Goal: Task Accomplishment & Management: Use online tool/utility

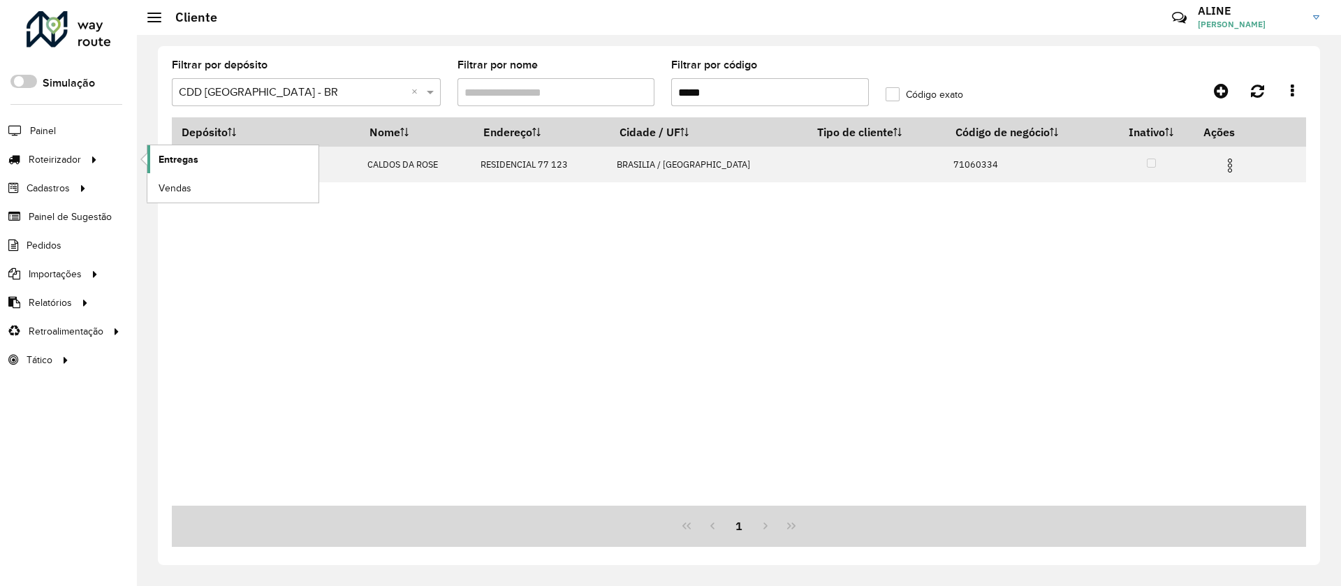
click at [184, 158] on span "Entregas" at bounding box center [179, 159] width 40 height 15
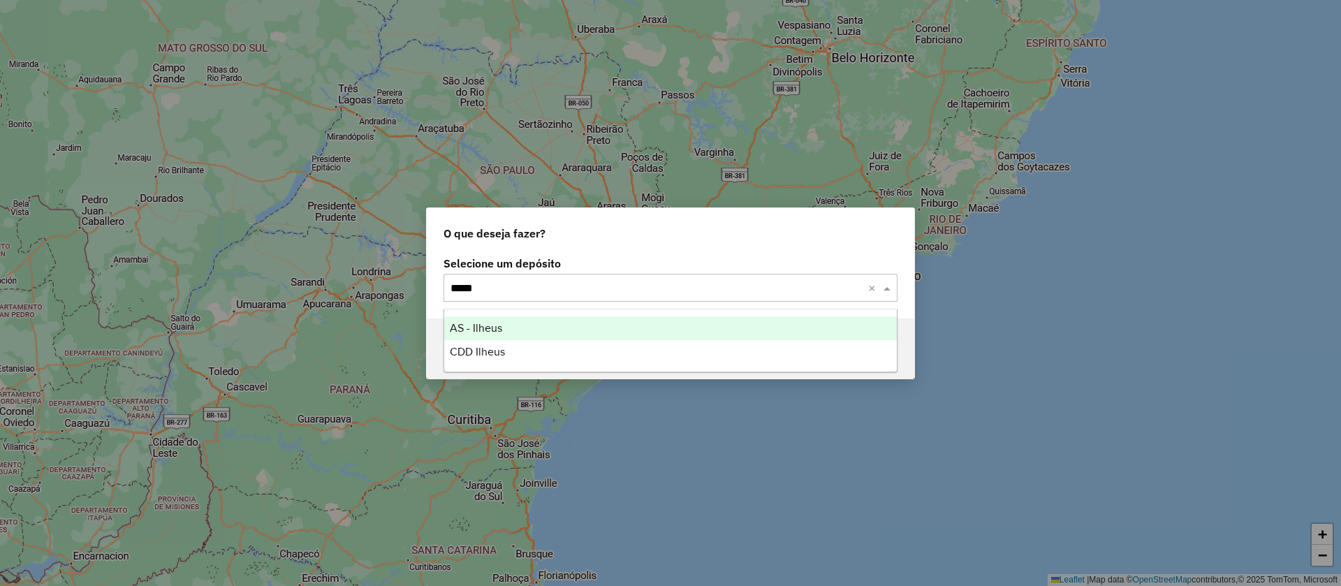
type input "******"
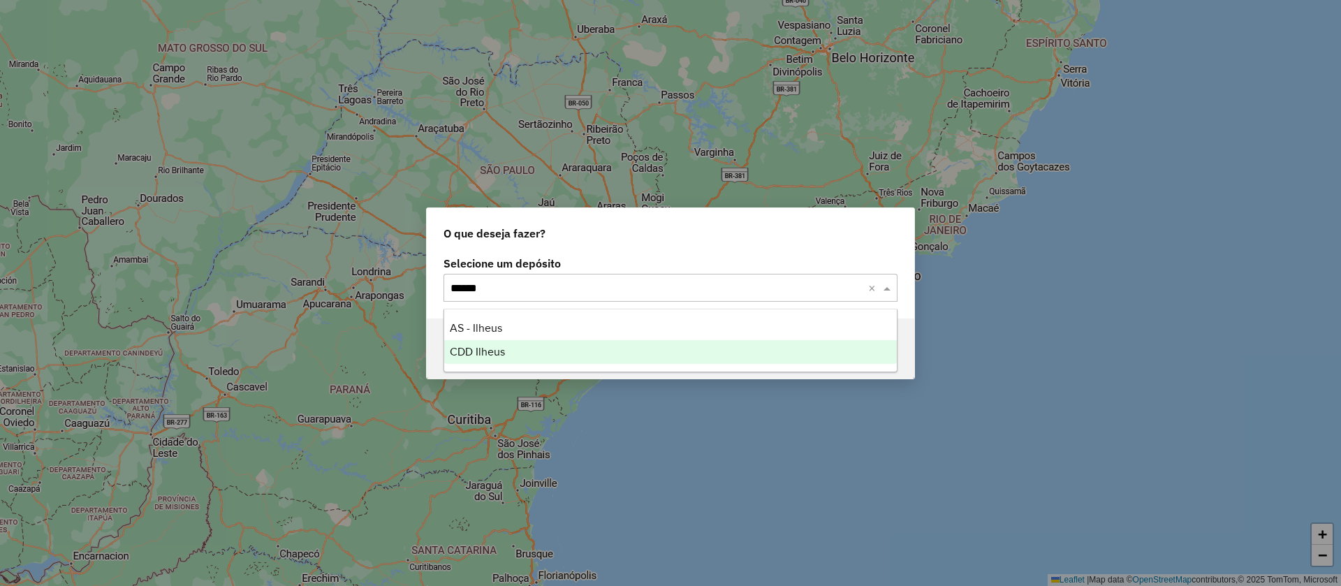
click at [489, 353] on span "CDD Ilheus" at bounding box center [477, 352] width 55 height 12
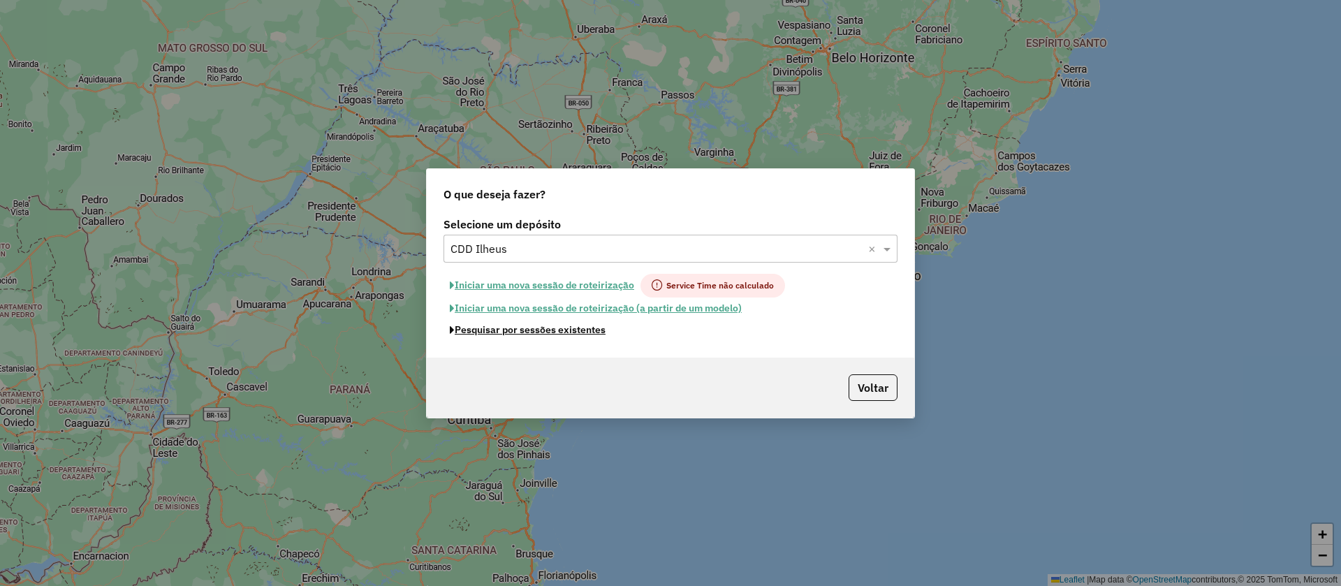
click at [576, 326] on button "Pesquisar por sessões existentes" at bounding box center [528, 330] width 168 height 22
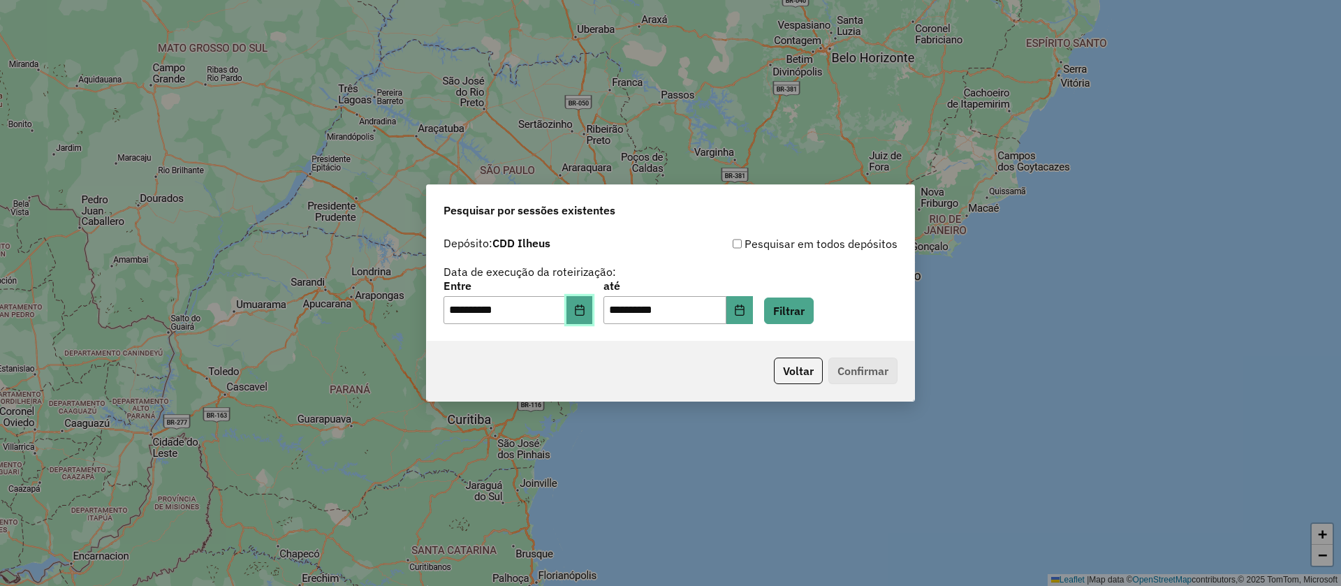
click at [585, 312] on icon "Choose Date" at bounding box center [579, 310] width 11 height 11
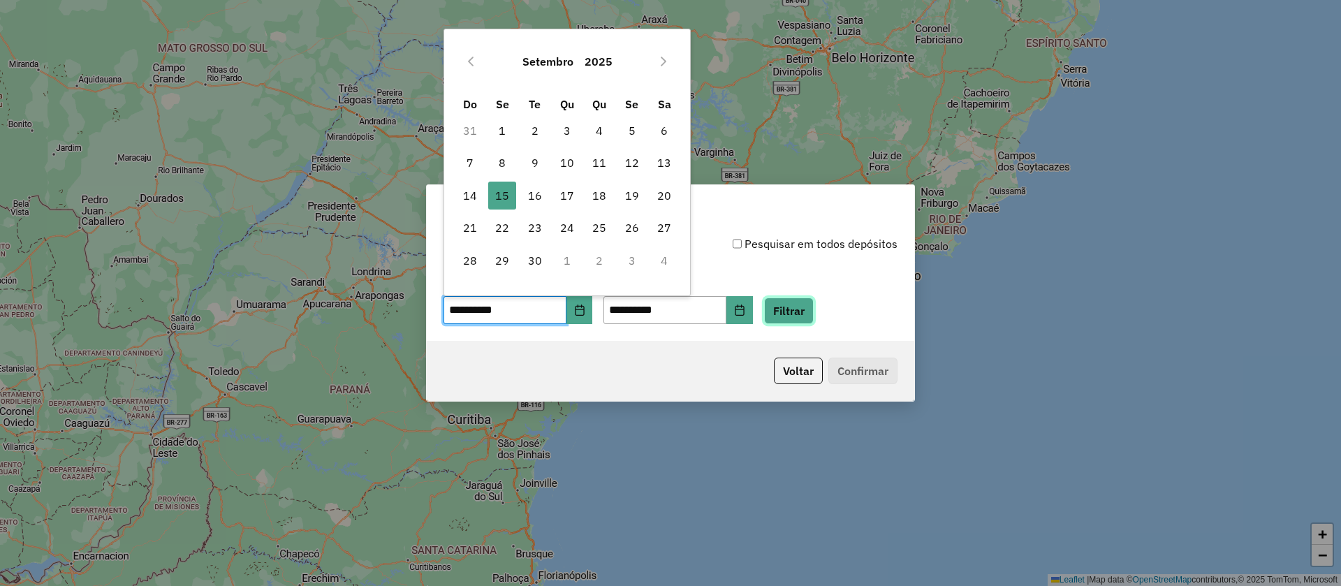
click at [807, 306] on button "Filtrar" at bounding box center [789, 311] width 50 height 27
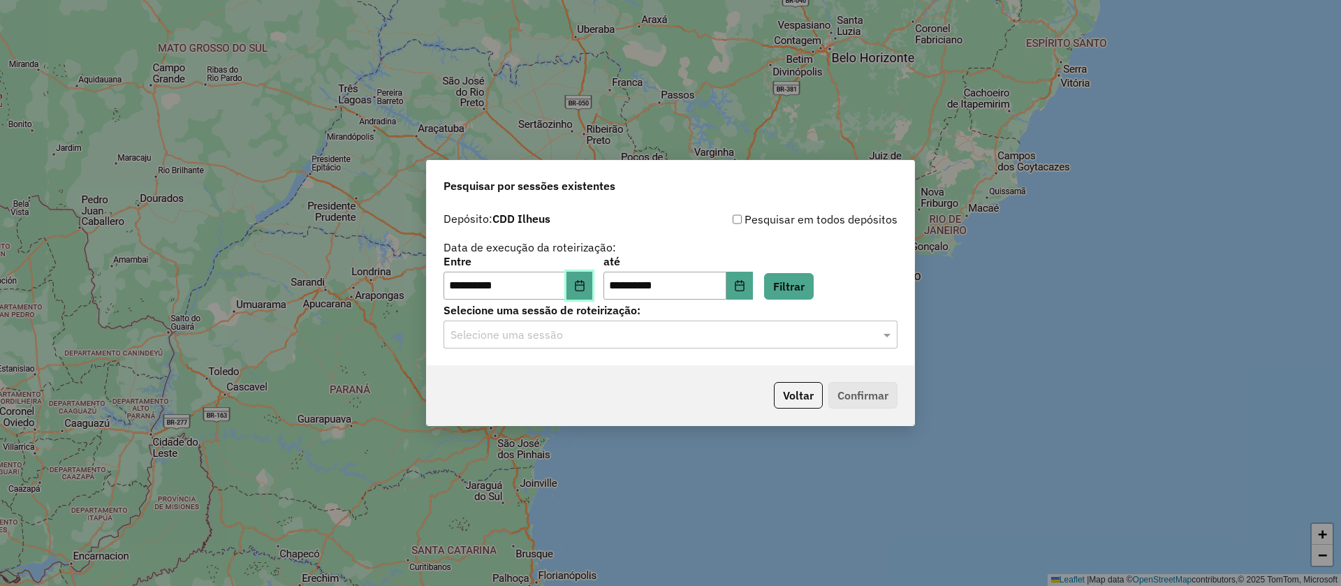
click at [584, 285] on icon "Choose Date" at bounding box center [579, 285] width 9 height 11
click at [850, 241] on div "**********" at bounding box center [671, 255] width 454 height 89
click at [585, 286] on icon "Choose Date" at bounding box center [579, 285] width 11 height 11
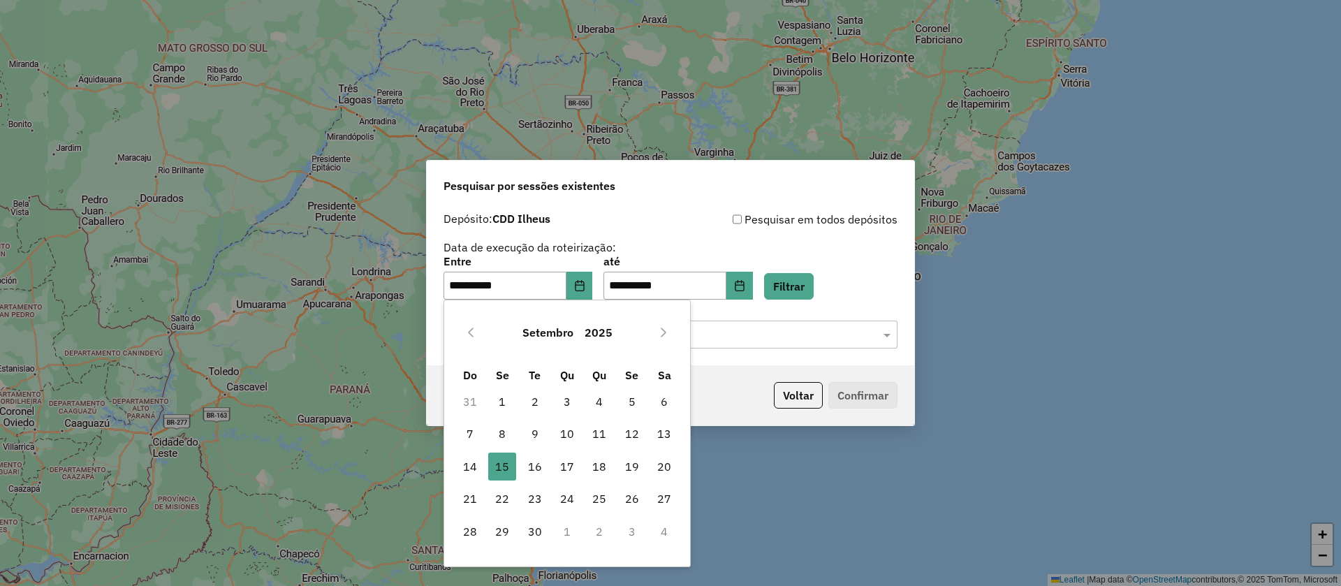
click at [691, 199] on div "Pesquisar por sessões existentes" at bounding box center [671, 183] width 488 height 45
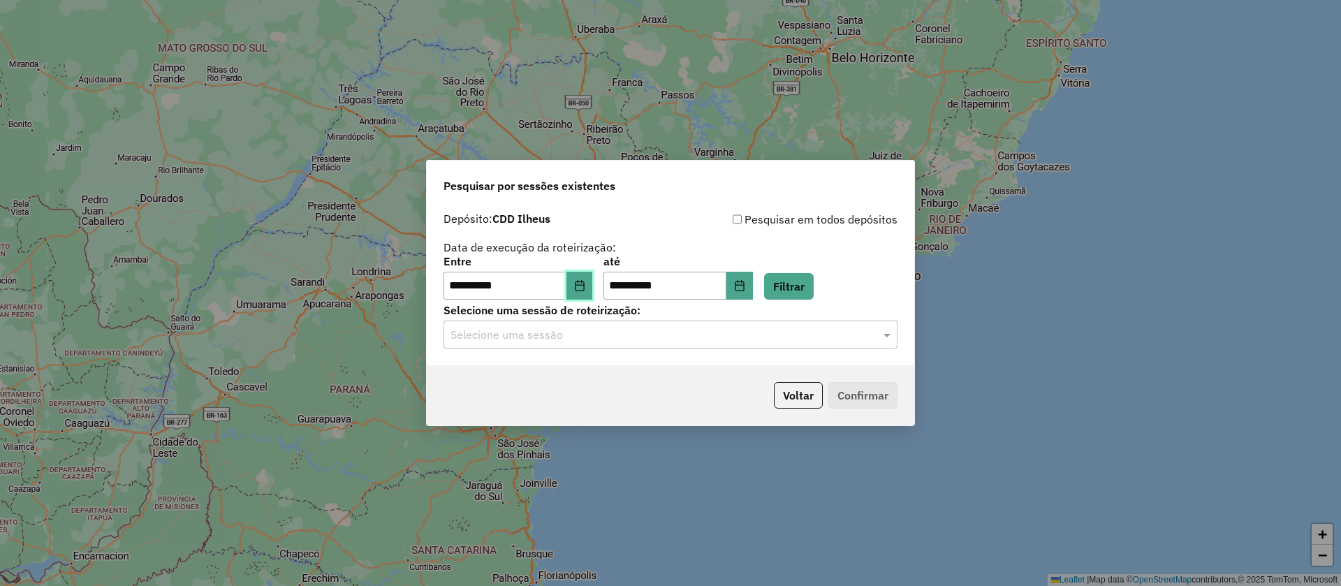
click at [585, 286] on icon "Choose Date" at bounding box center [579, 285] width 11 height 11
click at [805, 287] on button "Filtrar" at bounding box center [789, 286] width 50 height 27
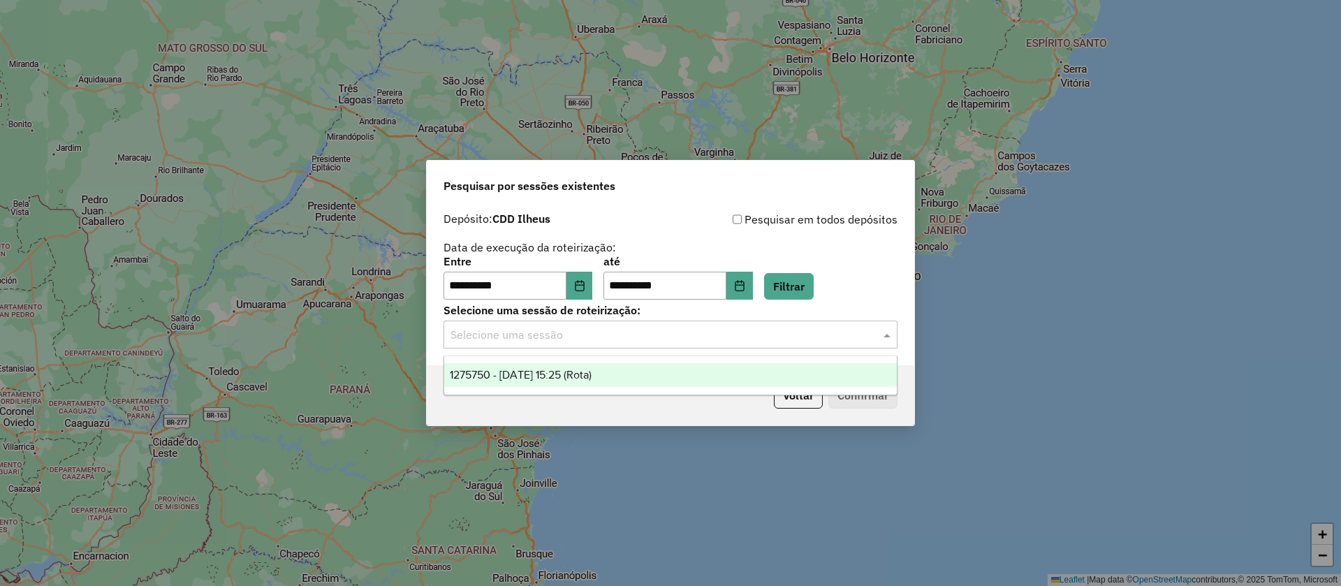
click at [608, 337] on input "text" at bounding box center [656, 335] width 412 height 17
click at [806, 401] on button "Voltar" at bounding box center [798, 395] width 49 height 27
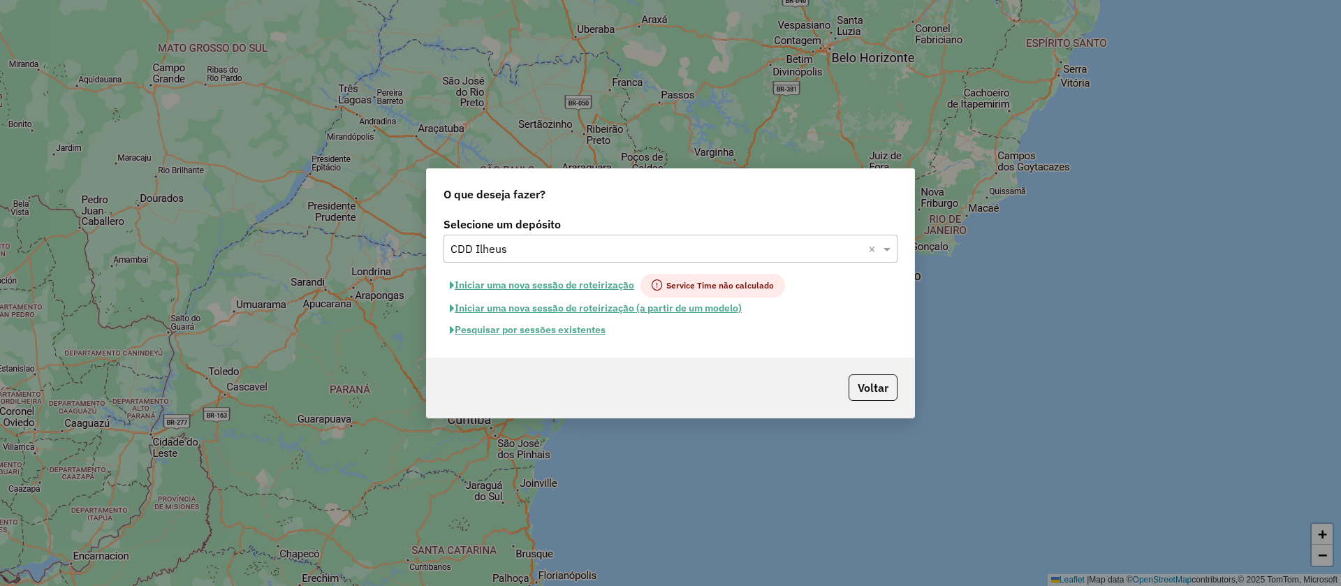
click at [557, 330] on button "Pesquisar por sessões existentes" at bounding box center [528, 330] width 168 height 22
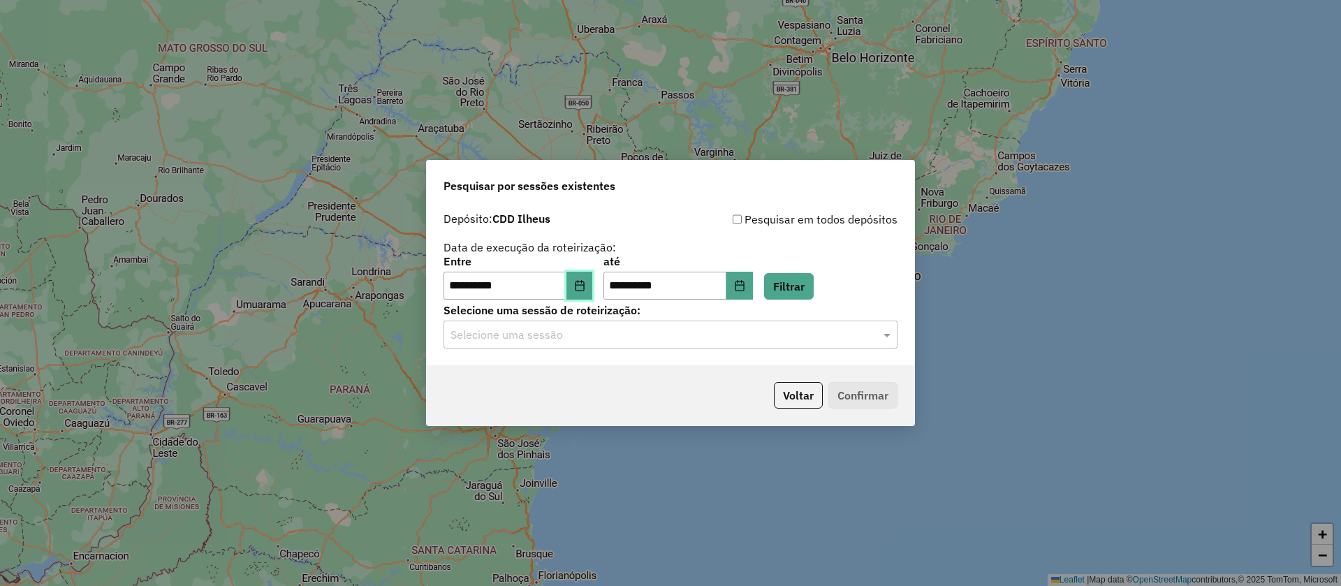
click at [589, 272] on button "Choose Date" at bounding box center [579, 286] width 27 height 28
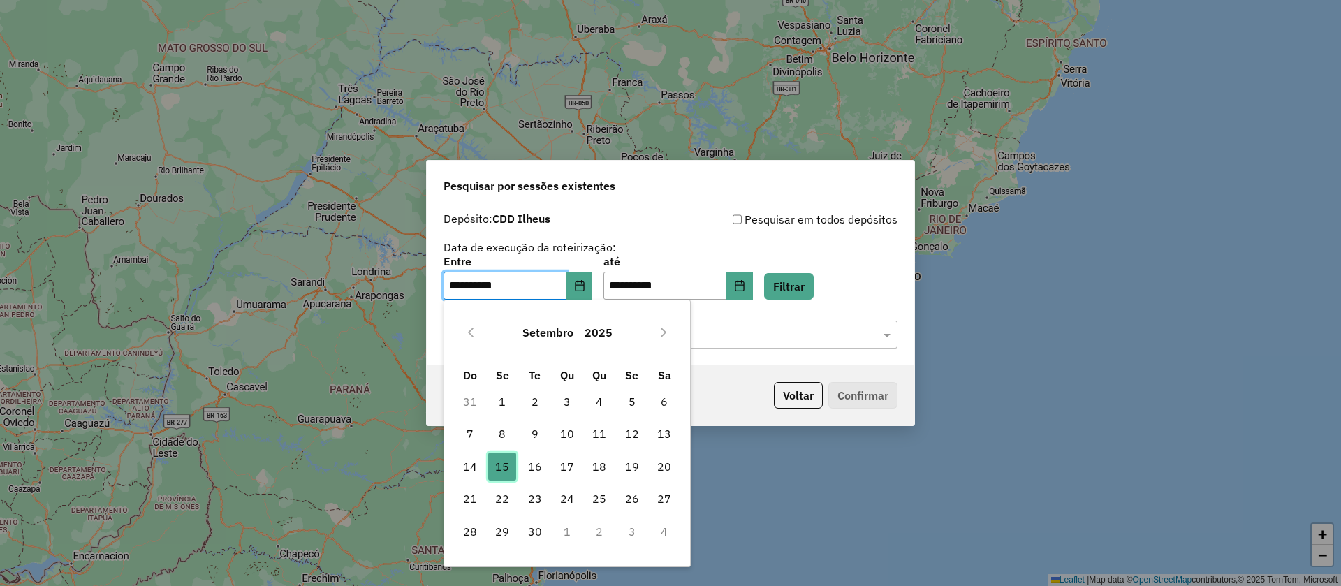
click at [499, 460] on span "15" at bounding box center [502, 467] width 28 height 28
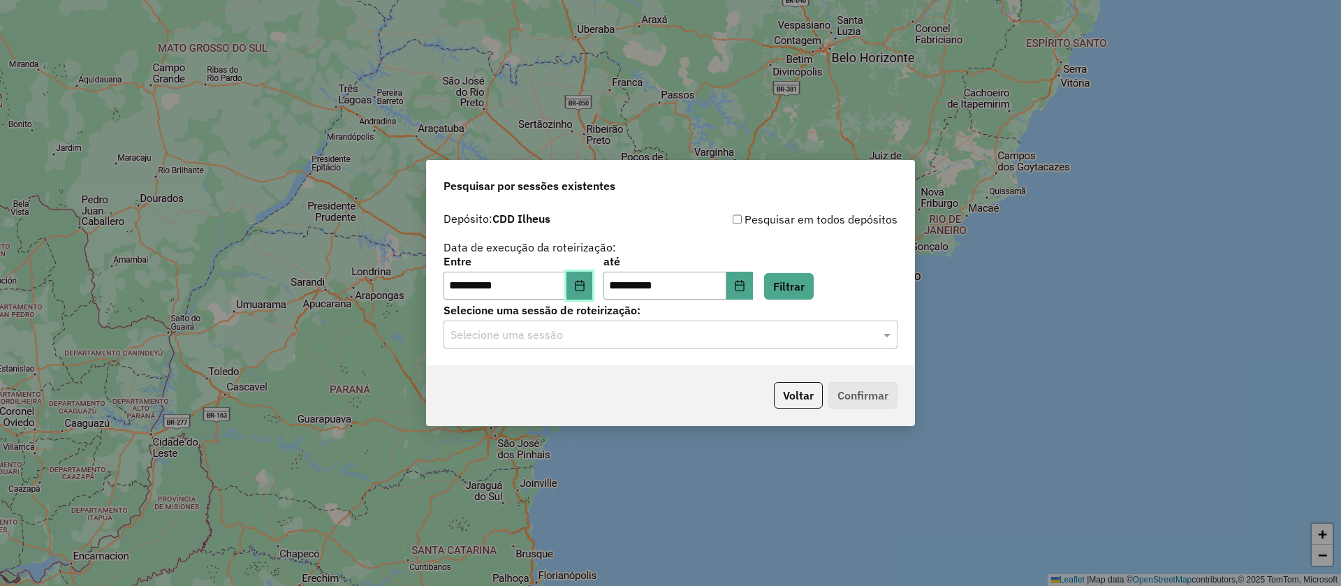
click at [585, 287] on icon "Choose Date" at bounding box center [579, 285] width 11 height 11
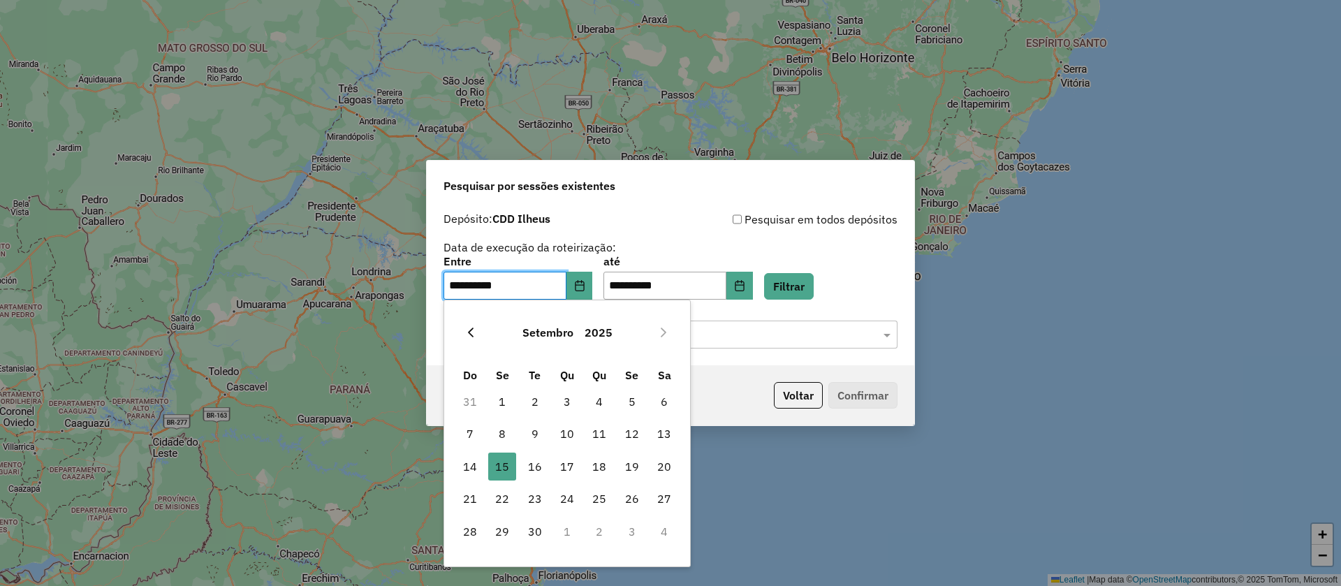
click at [474, 331] on icon "Previous Month" at bounding box center [470, 332] width 11 height 11
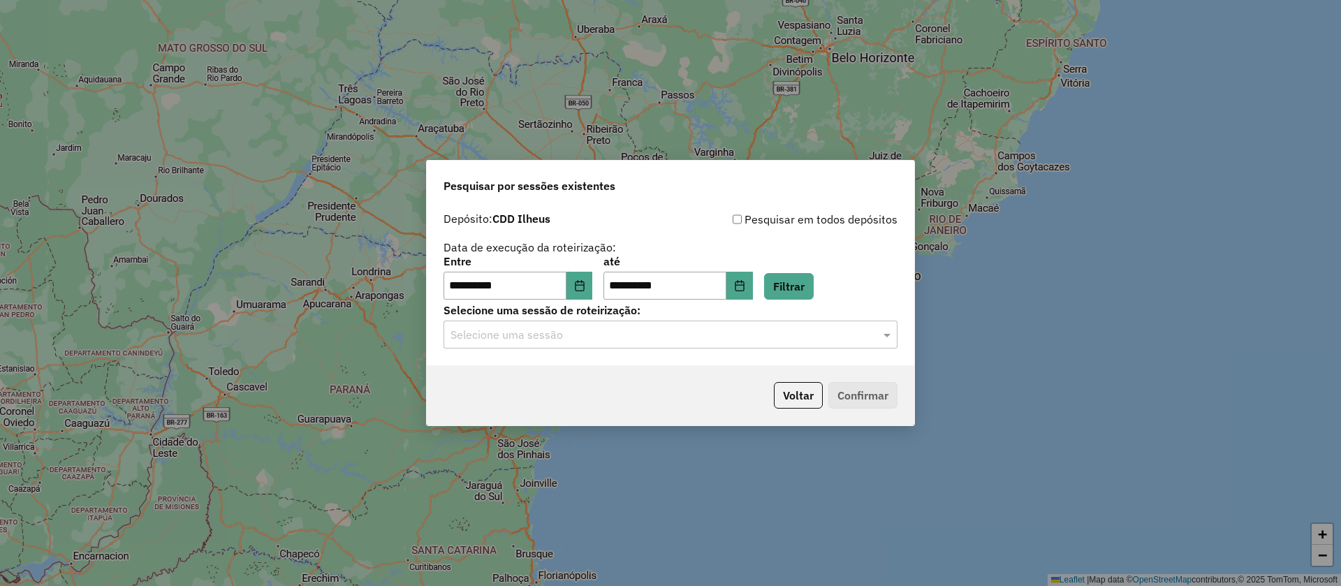
click at [821, 258] on div "**********" at bounding box center [671, 277] width 454 height 43
click at [584, 281] on icon "Choose Date" at bounding box center [579, 285] width 9 height 11
click at [740, 233] on div "**********" at bounding box center [671, 255] width 454 height 89
click at [584, 284] on icon "Choose Date" at bounding box center [579, 285] width 9 height 11
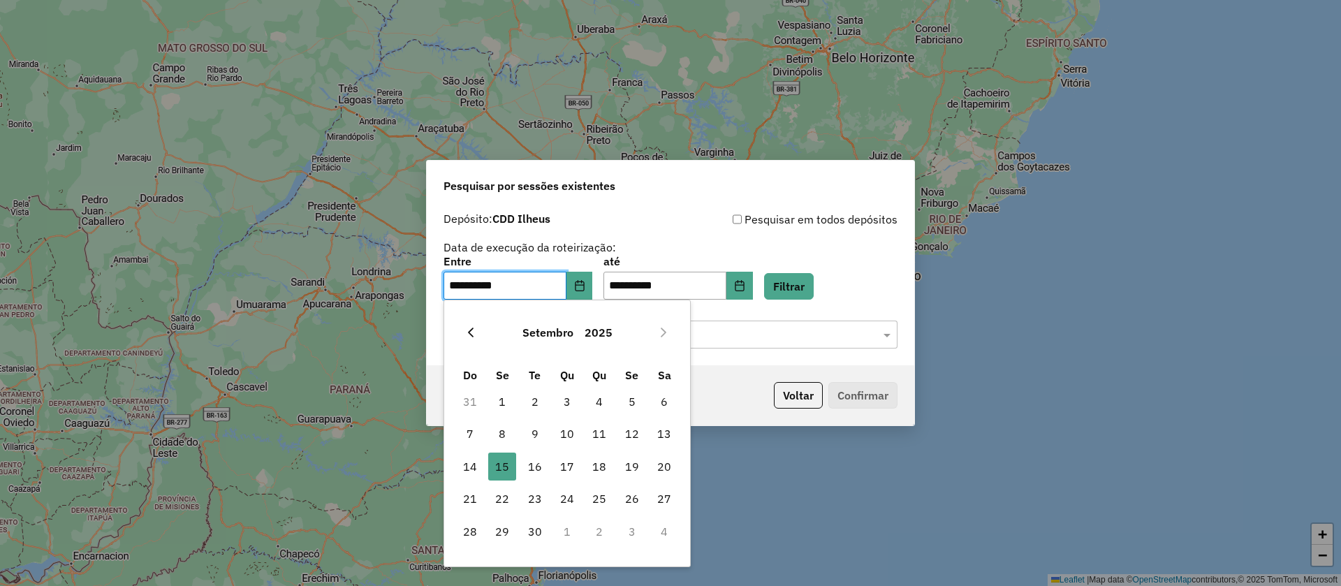
click at [470, 332] on icon "Previous Month" at bounding box center [470, 332] width 11 height 11
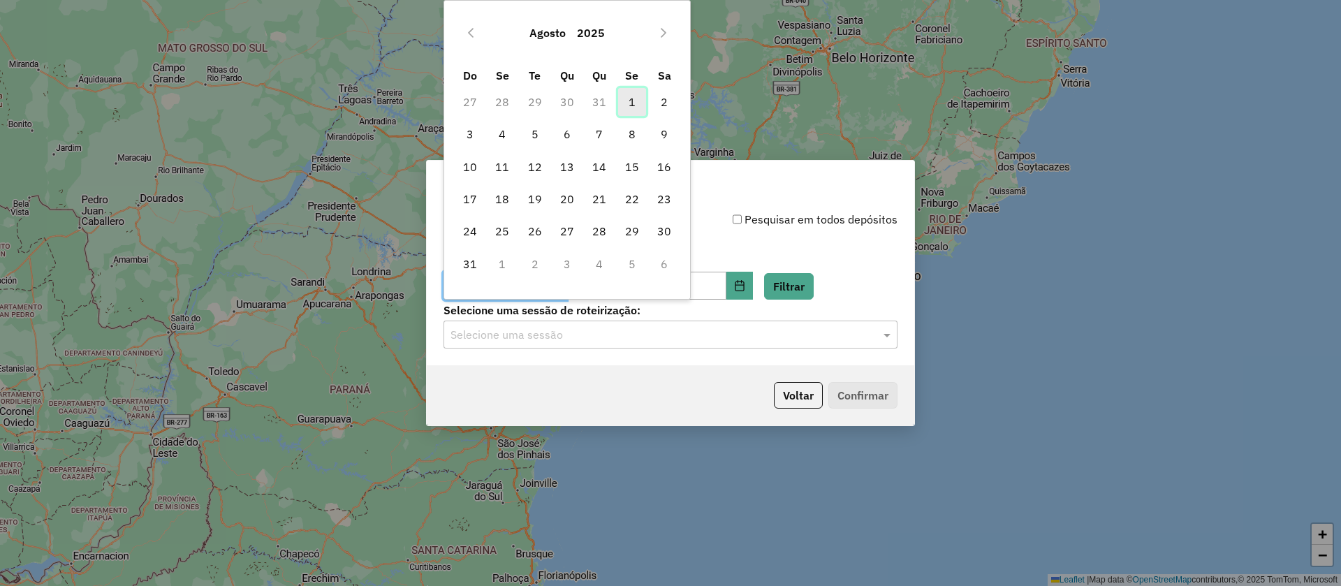
click at [629, 99] on span "1" at bounding box center [632, 102] width 28 height 28
type input "**********"
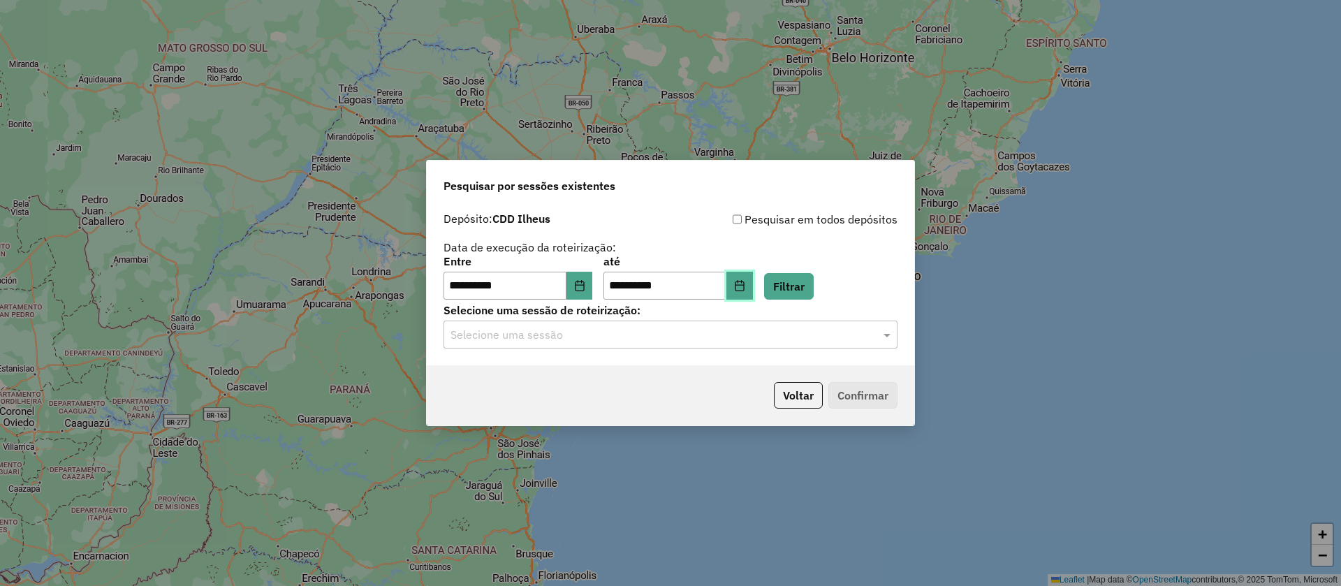
click at [745, 288] on icon "Choose Date" at bounding box center [739, 285] width 11 height 11
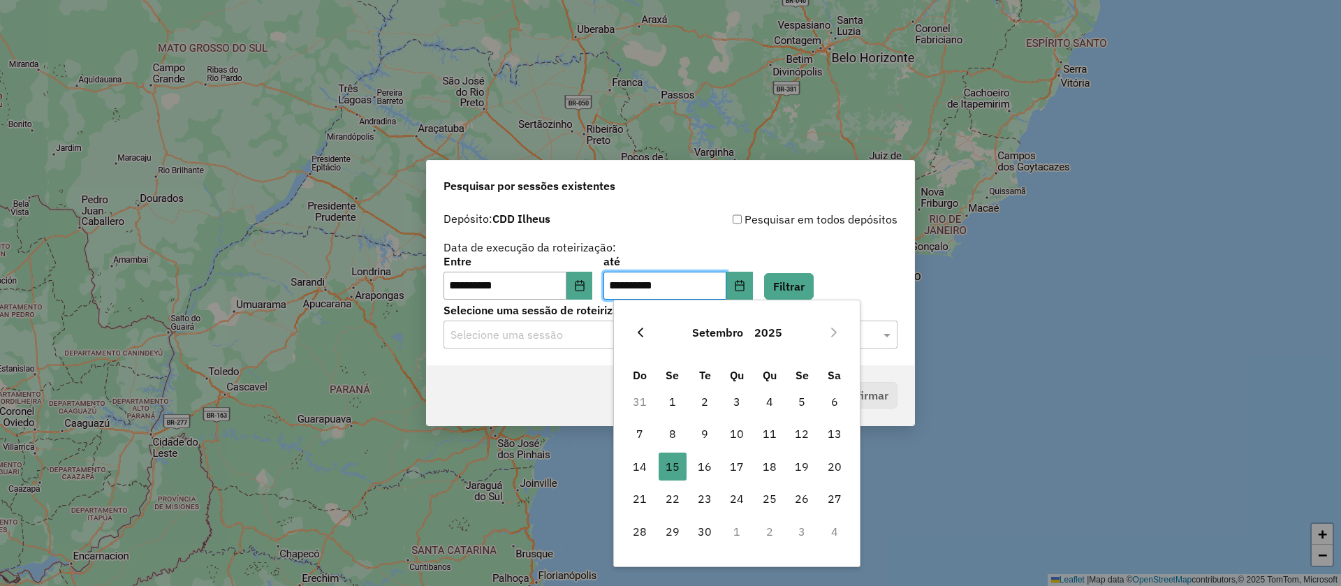
click at [644, 325] on button "Previous Month" at bounding box center [640, 332] width 22 height 22
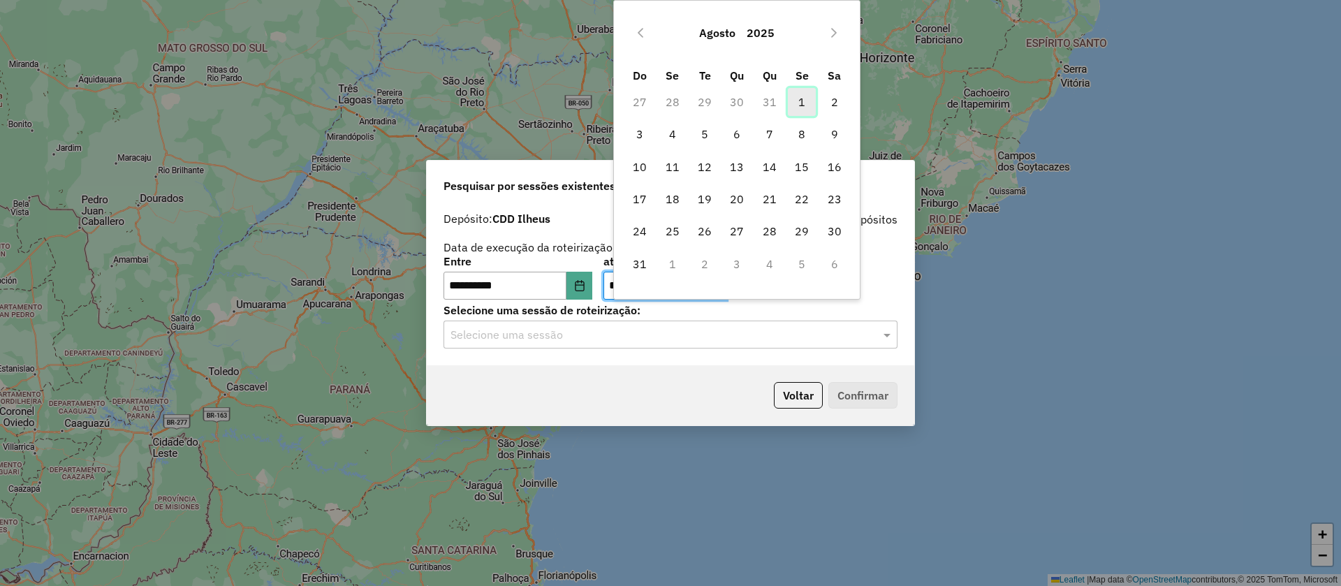
click at [804, 103] on span "1" at bounding box center [802, 102] width 28 height 28
type input "**********"
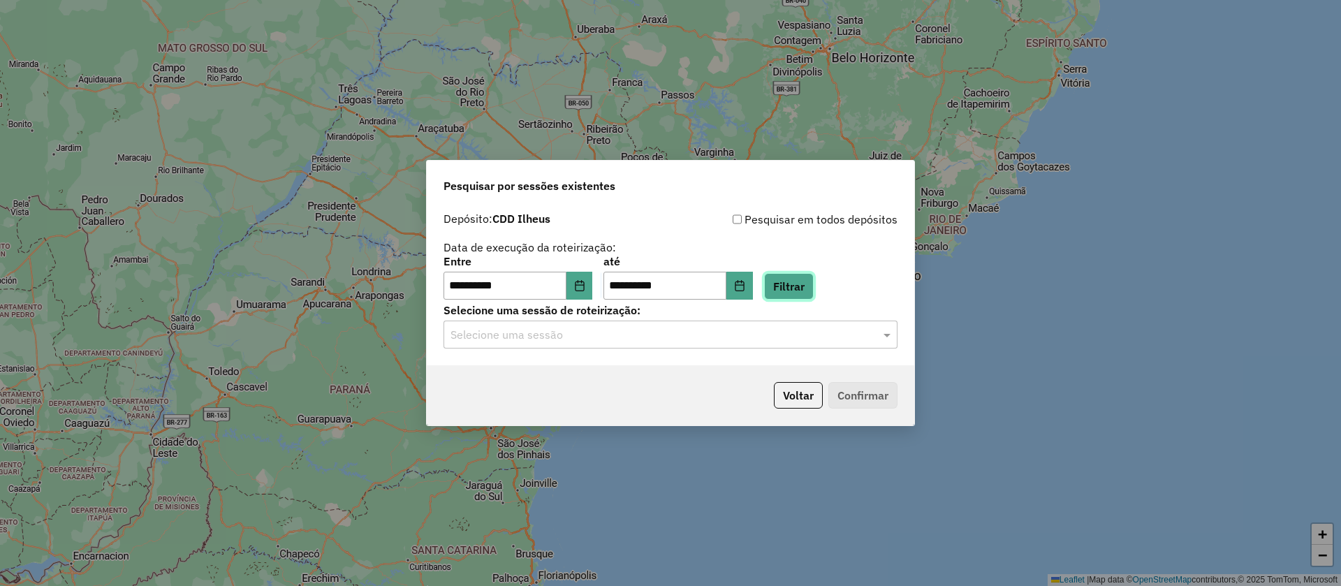
click at [814, 286] on button "Filtrar" at bounding box center [789, 286] width 50 height 27
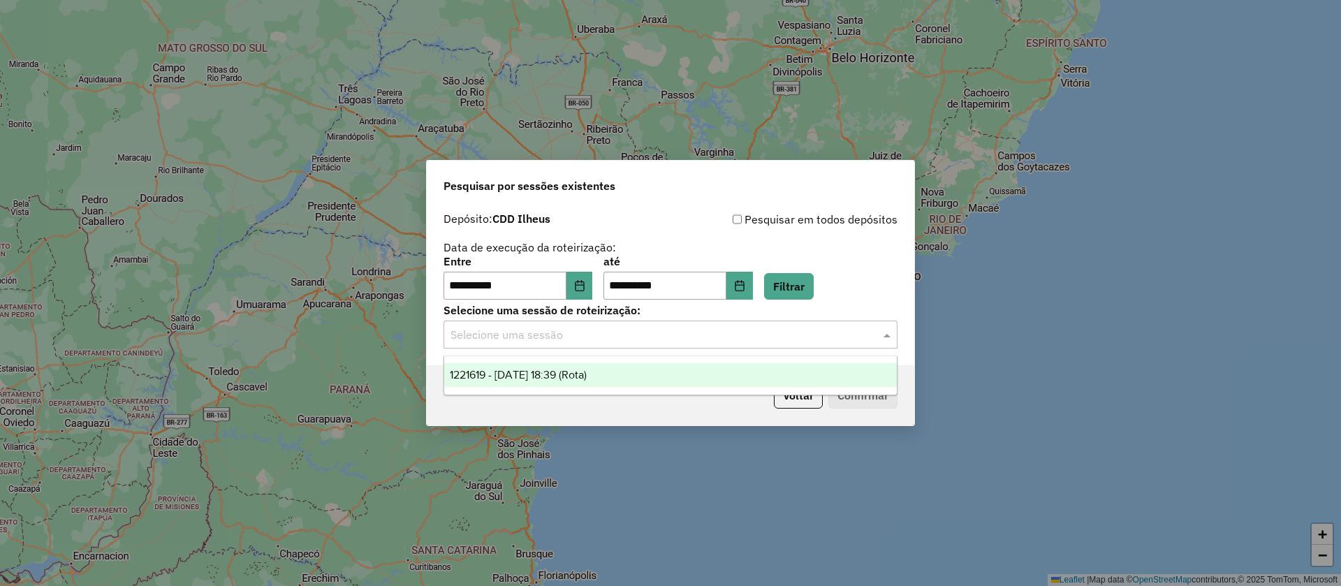
click at [646, 335] on input "text" at bounding box center [656, 335] width 412 height 17
click at [624, 374] on div "1221619 - 01/08/2025 18:39 (Rota)" at bounding box center [670, 375] width 453 height 24
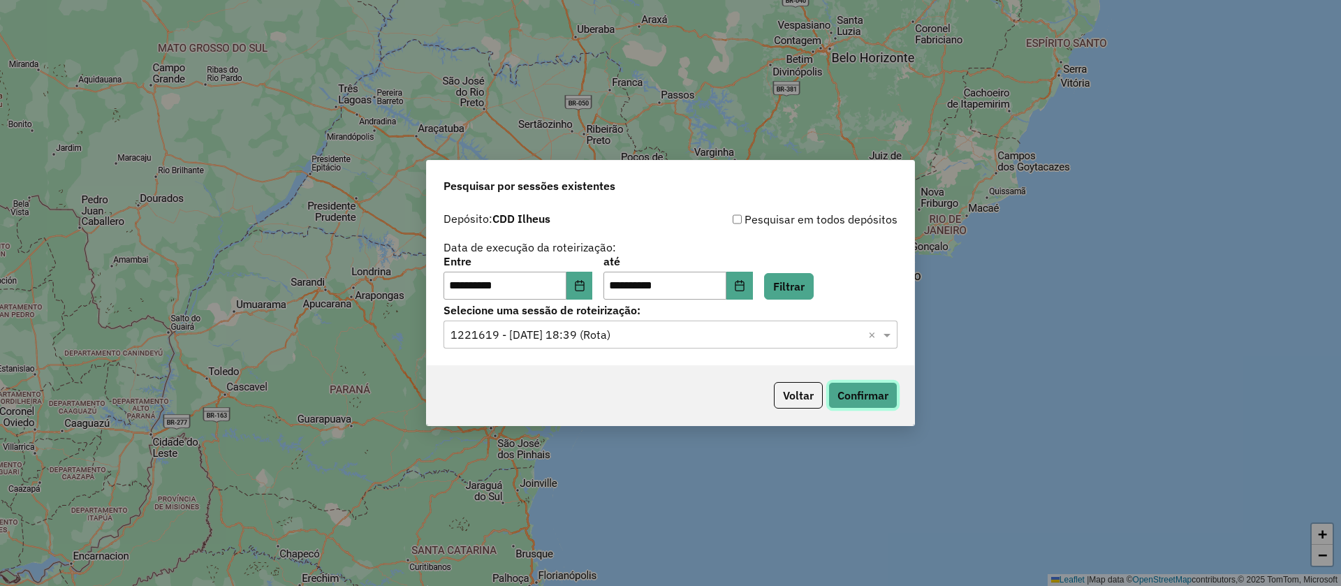
click at [869, 391] on button "Confirmar" at bounding box center [862, 395] width 69 height 27
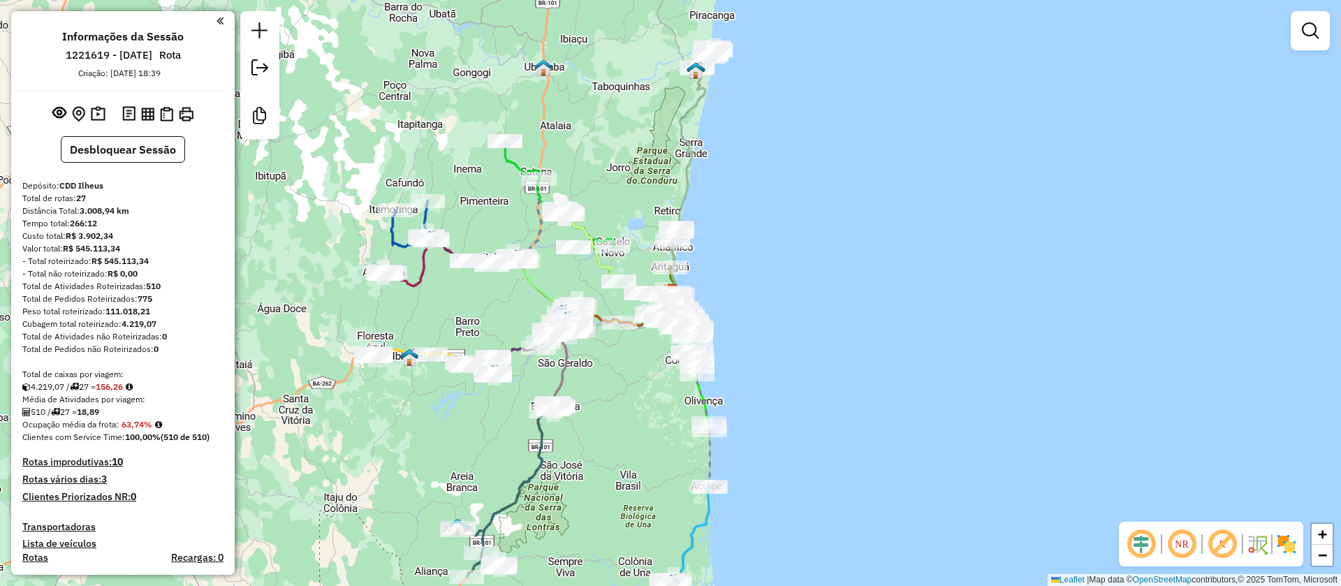
click at [1226, 548] on em at bounding box center [1222, 544] width 34 height 34
click at [1138, 542] on em at bounding box center [1141, 544] width 34 height 34
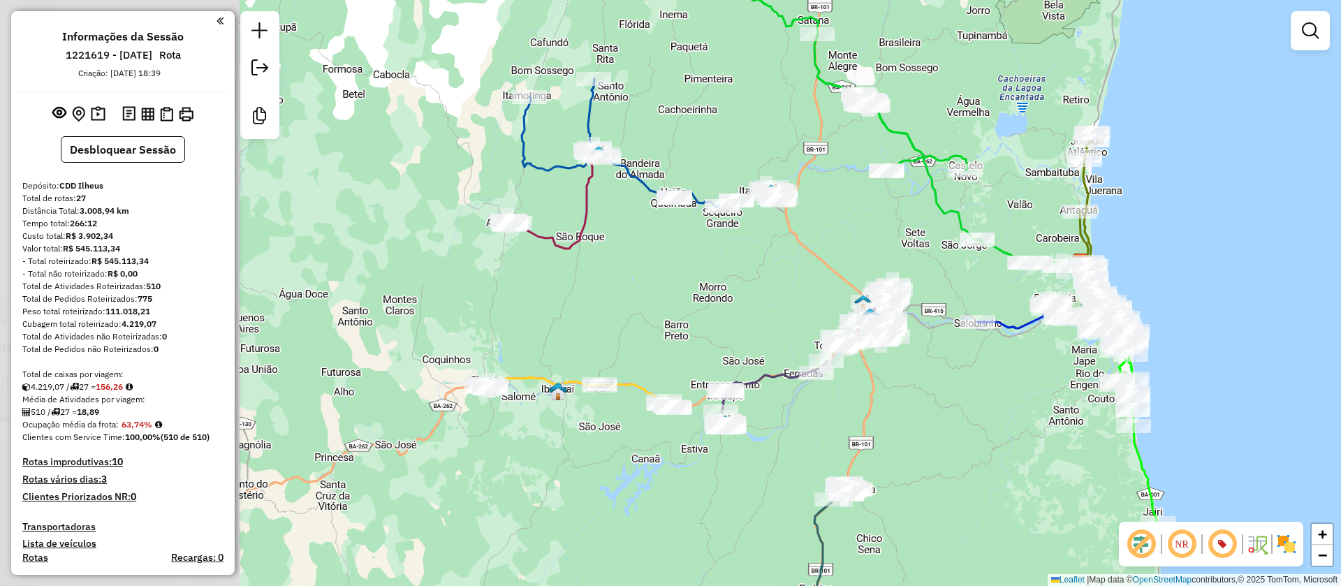
drag, startPoint x: 571, startPoint y: 237, endPoint x: 832, endPoint y: 254, distance: 261.7
click at [832, 254] on div "Janela de atendimento Grade de atendimento Capacidade Transportadoras Veículos …" at bounding box center [670, 293] width 1341 height 586
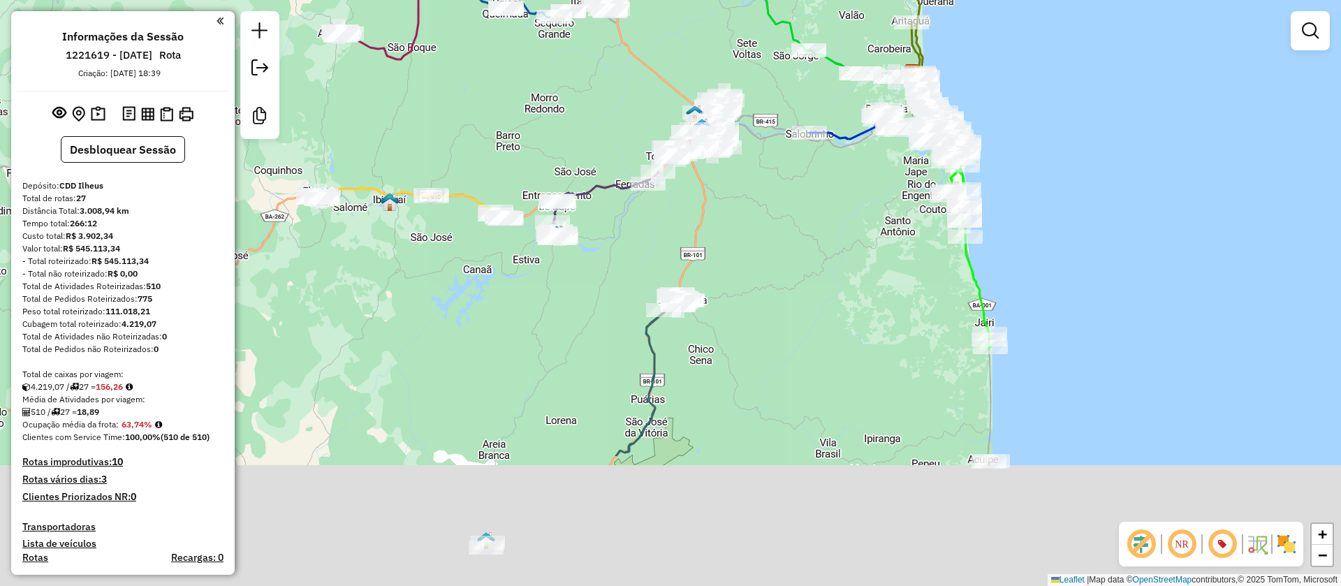
drag, startPoint x: 768, startPoint y: 277, endPoint x: 609, endPoint y: 132, distance: 215.1
click at [600, 91] on div "Janela de atendimento Grade de atendimento Capacidade Transportadoras Veículos …" at bounding box center [670, 293] width 1341 height 586
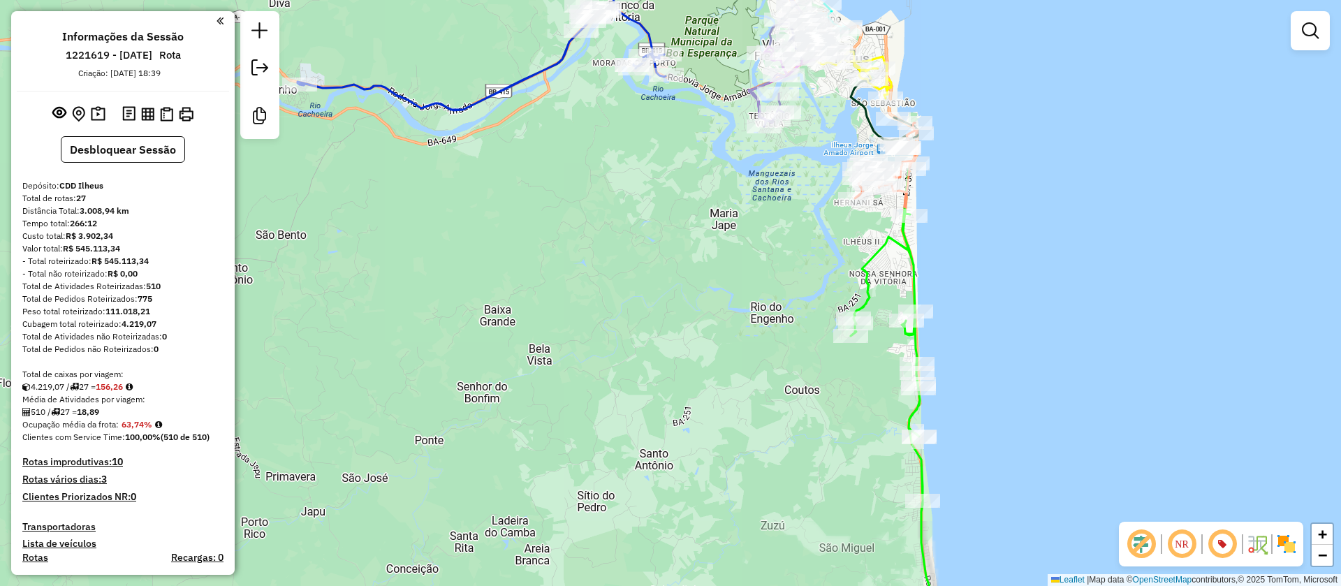
click at [910, 246] on icon at bounding box center [900, 407] width 99 height 476
select select "**********"
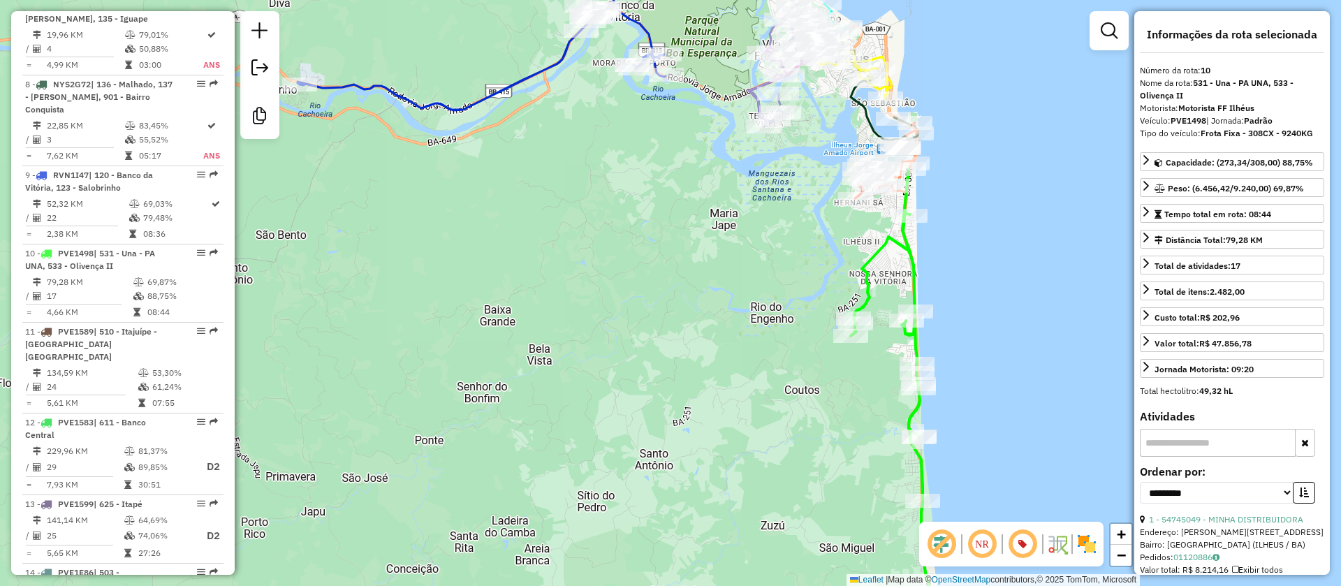
scroll to position [1305, 0]
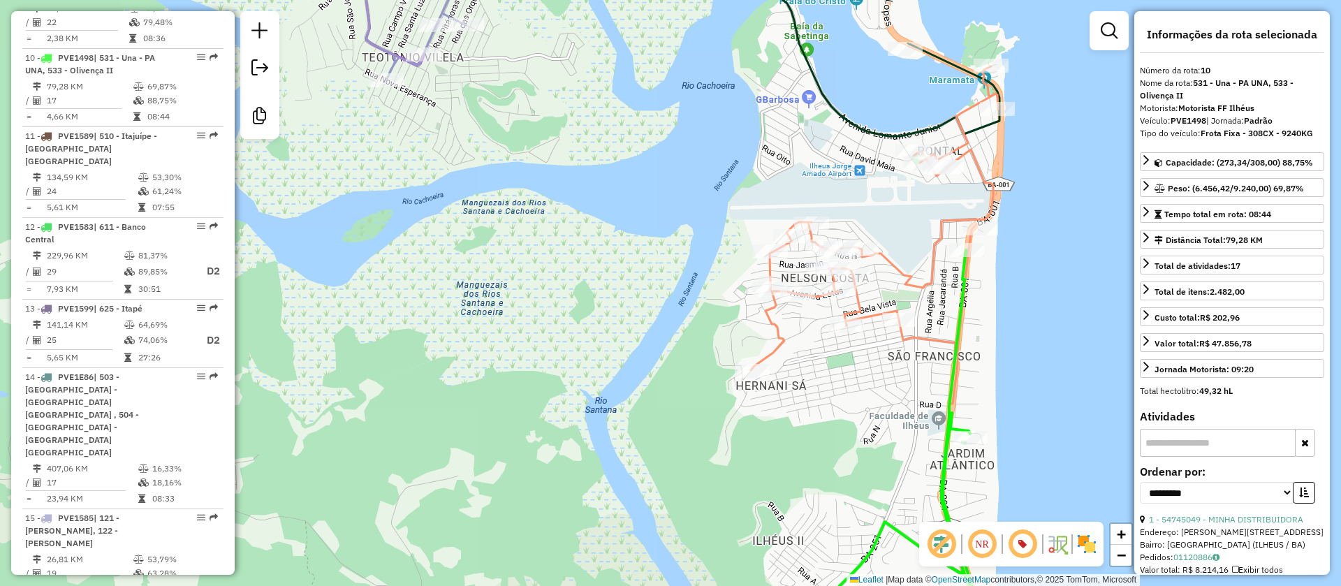
click at [897, 263] on icon at bounding box center [874, 234] width 247 height 337
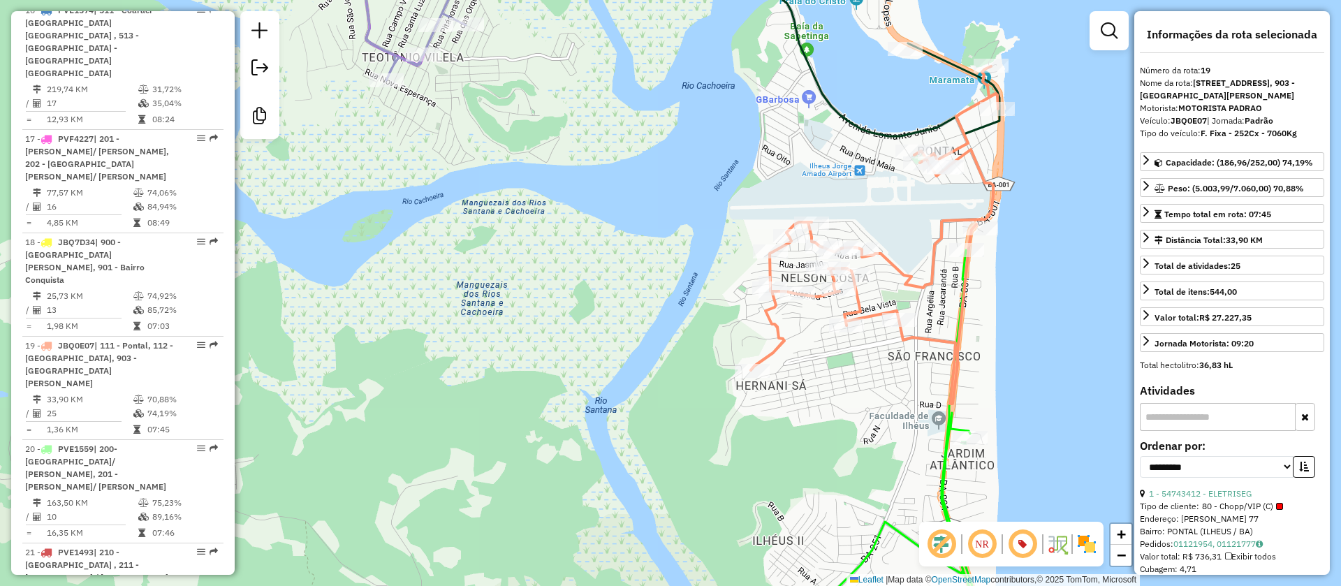
scroll to position [2053, 0]
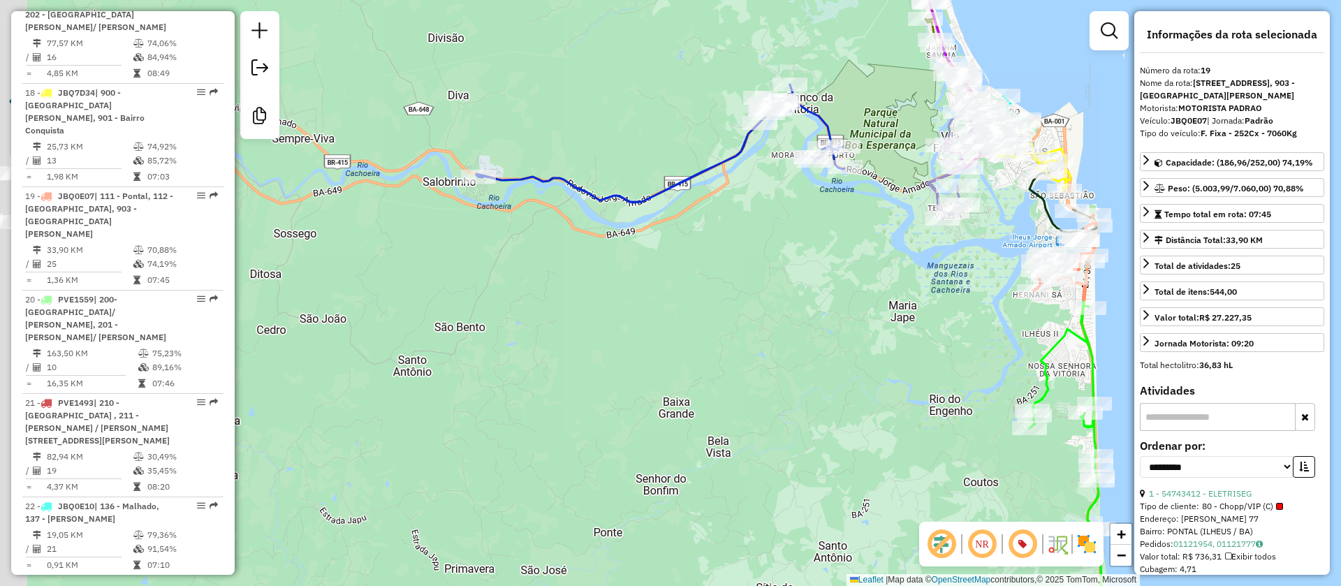
drag, startPoint x: 851, startPoint y: 252, endPoint x: 970, endPoint y: 235, distance: 119.9
click at [968, 237] on div "Janela de atendimento Grade de atendimento Capacidade Transportadoras Veículos …" at bounding box center [670, 293] width 1341 height 586
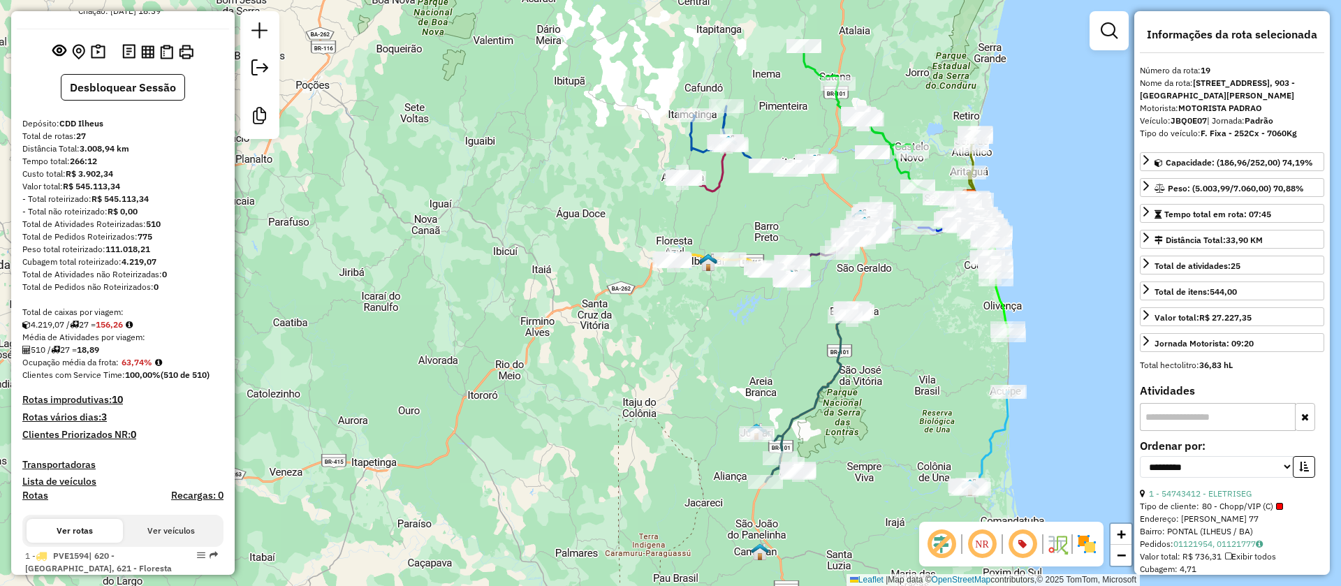
scroll to position [0, 0]
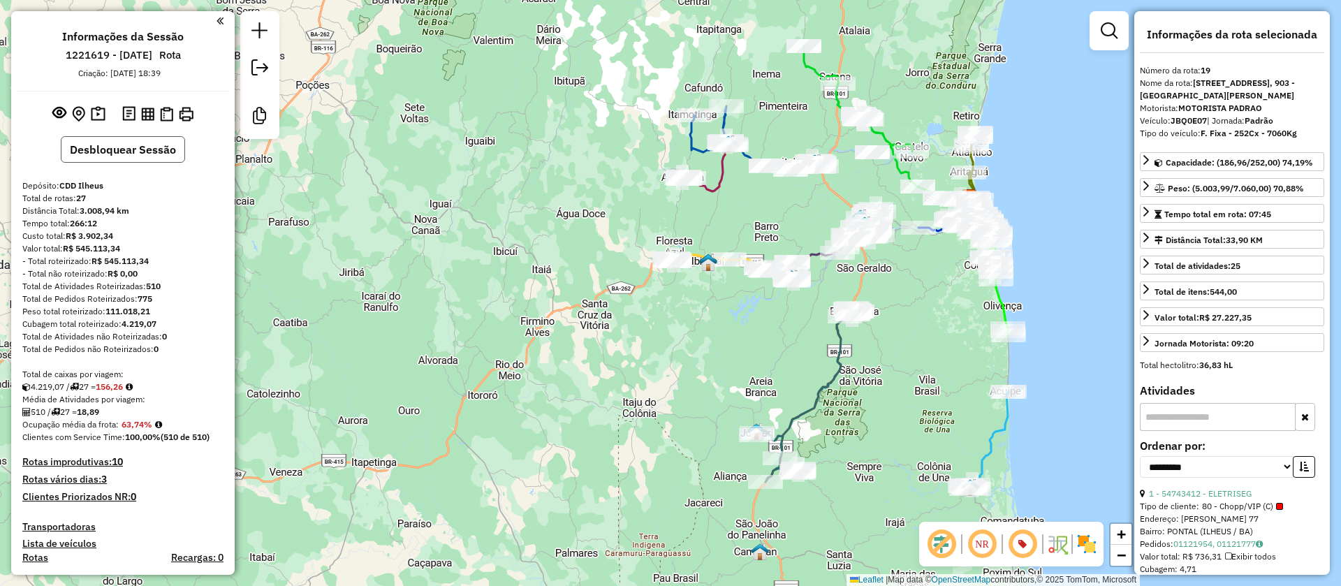
click at [121, 141] on button "Desbloquear Sessão" at bounding box center [123, 149] width 124 height 27
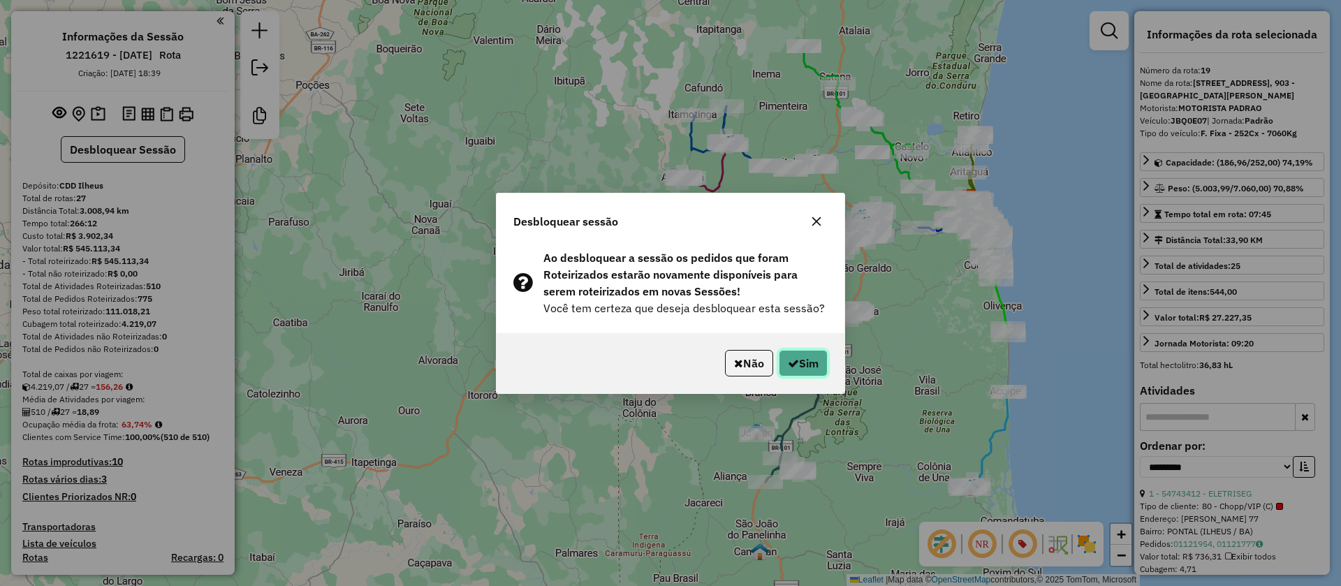
click at [797, 356] on button "Sim" at bounding box center [803, 363] width 49 height 27
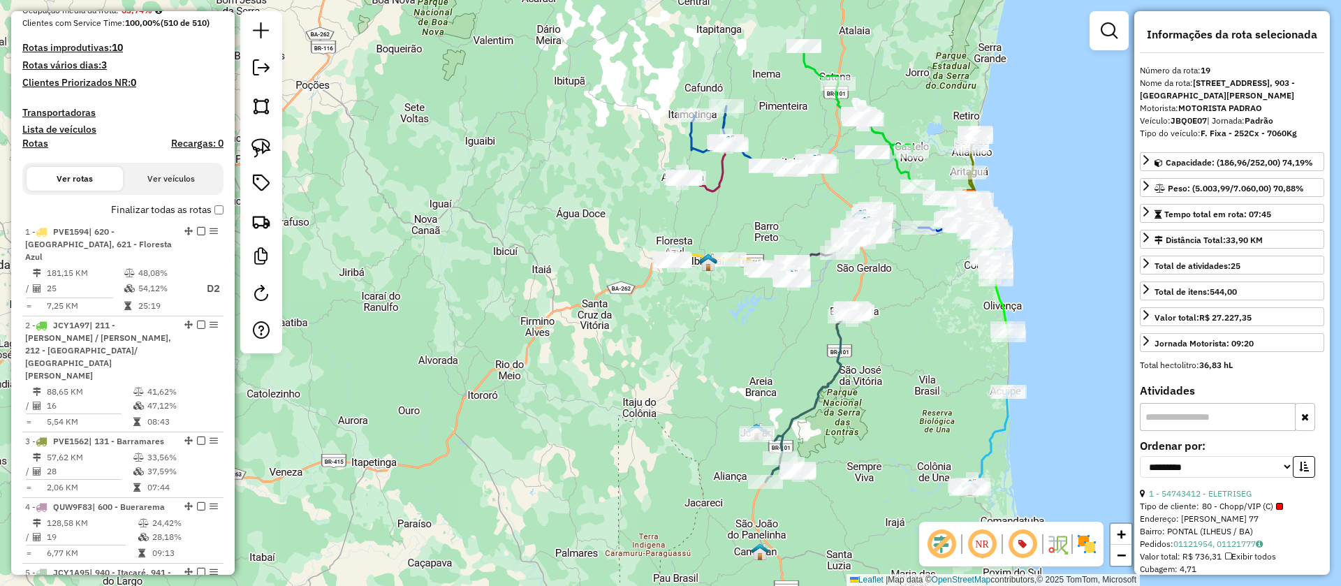
scroll to position [62, 0]
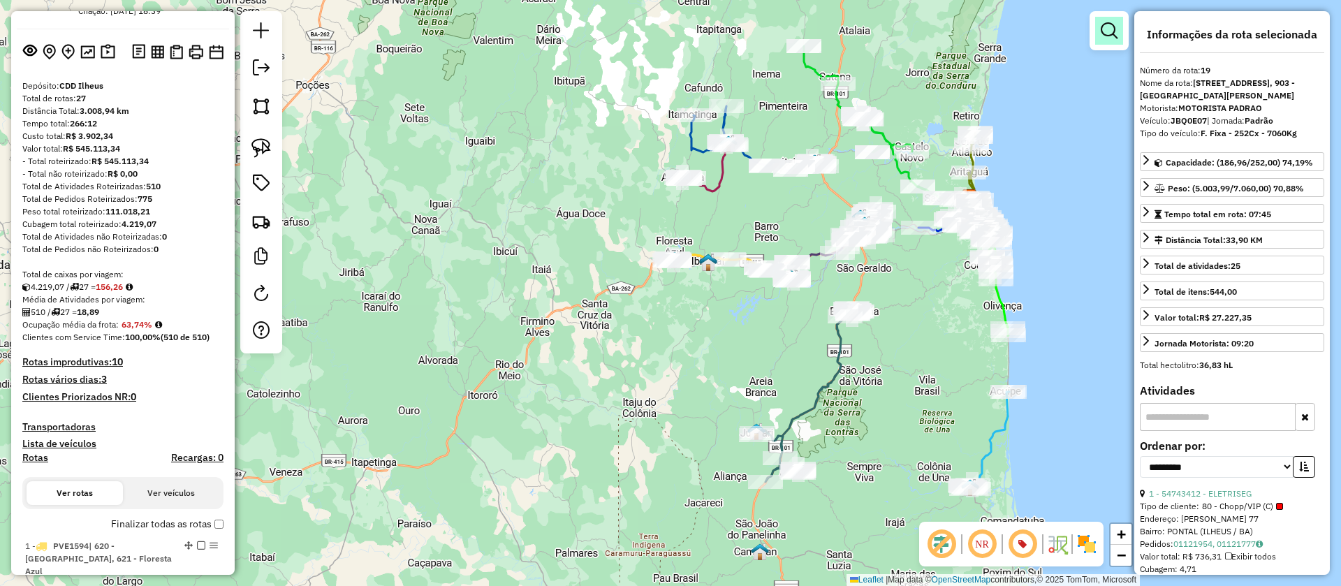
click at [1108, 31] on em at bounding box center [1109, 30] width 17 height 17
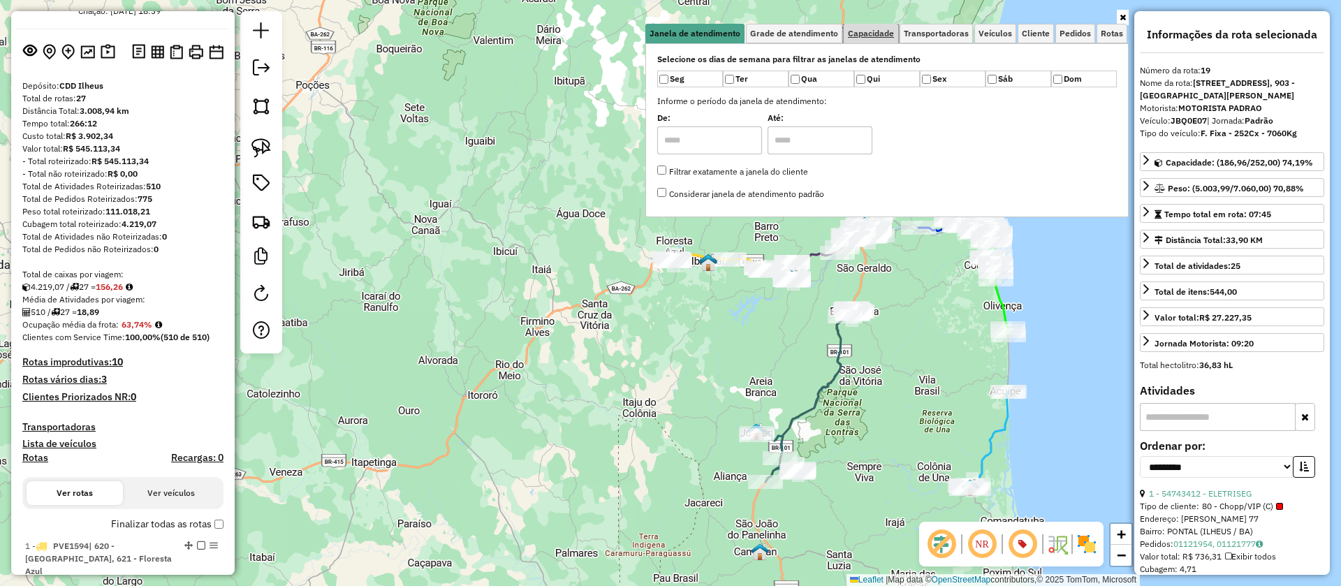
click at [871, 33] on span "Capacidade" at bounding box center [871, 33] width 46 height 8
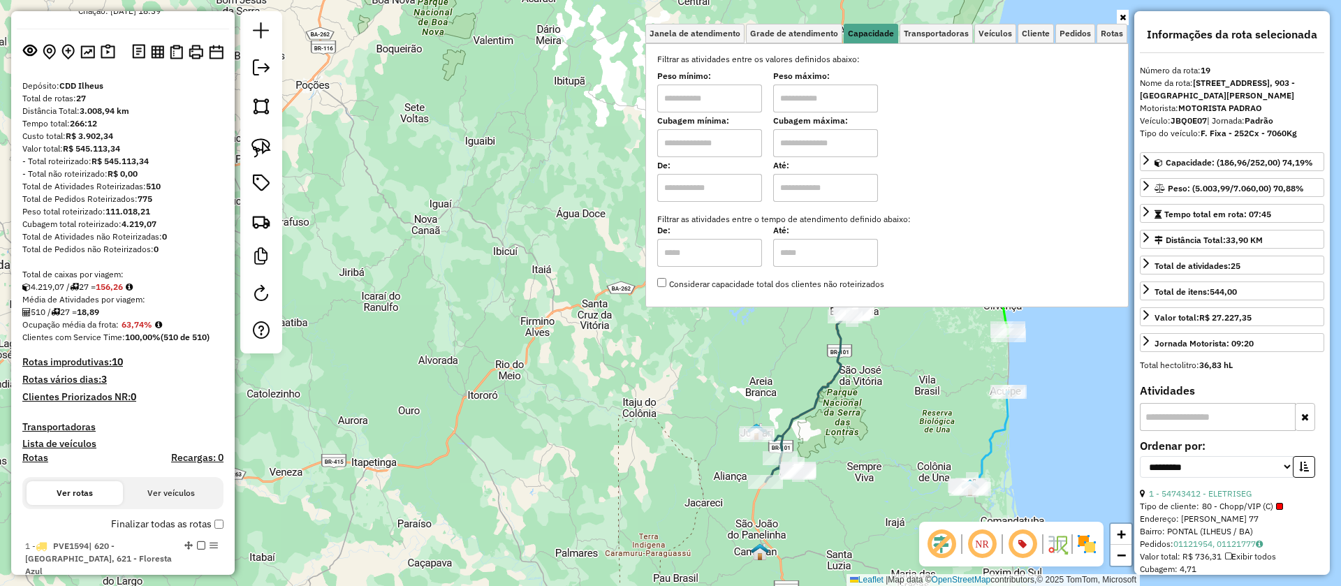
click at [744, 145] on input "text" at bounding box center [709, 143] width 105 height 28
type input "****"
click at [812, 144] on input "text" at bounding box center [825, 143] width 105 height 28
type input "****"
click at [450, 288] on div "Limpar filtros Janela de atendimento Grade de atendimento Capacidade Transporta…" at bounding box center [670, 293] width 1341 height 586
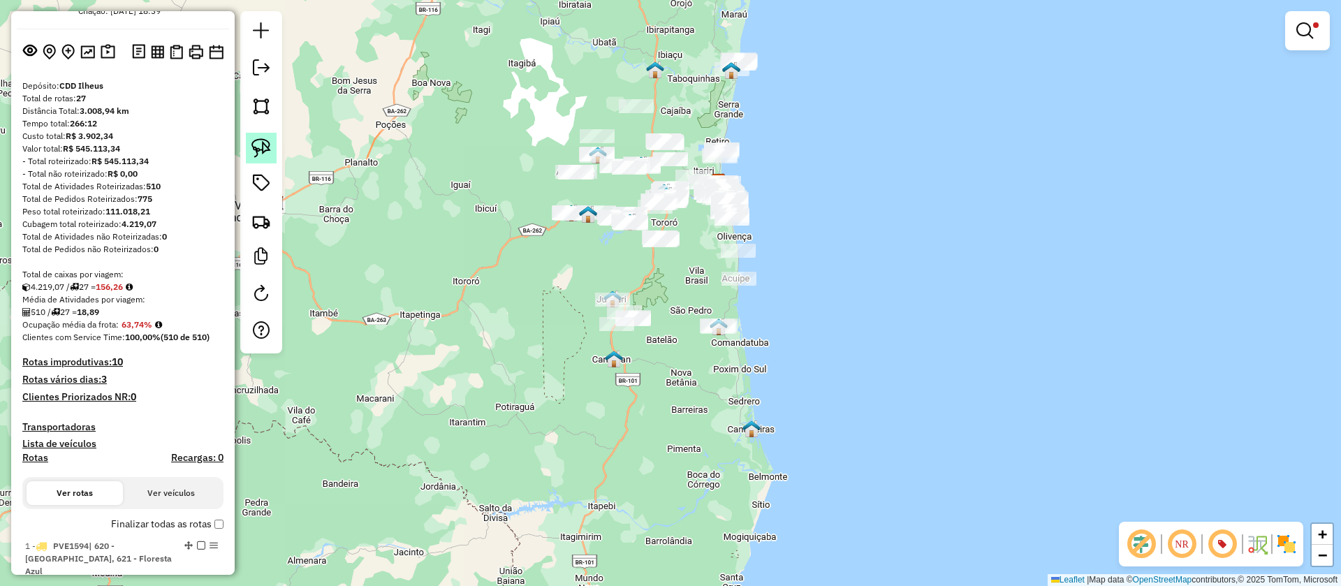
click at [270, 138] on img at bounding box center [261, 148] width 20 height 20
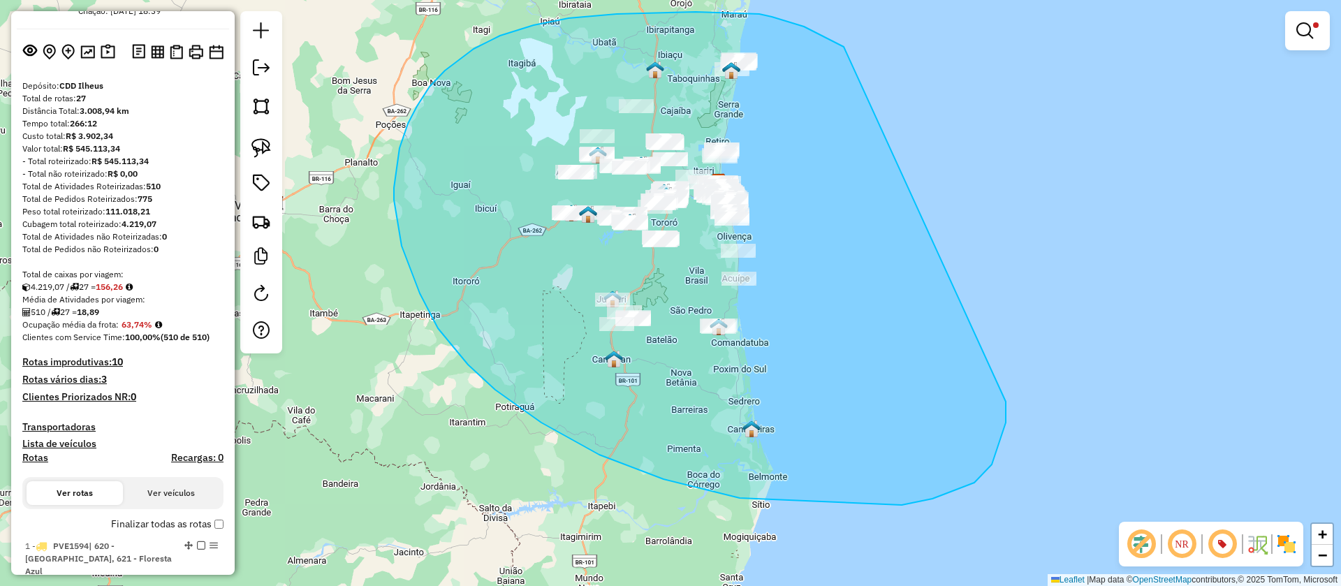
drag, startPoint x: 759, startPoint y: 14, endPoint x: 1002, endPoint y: 355, distance: 418.2
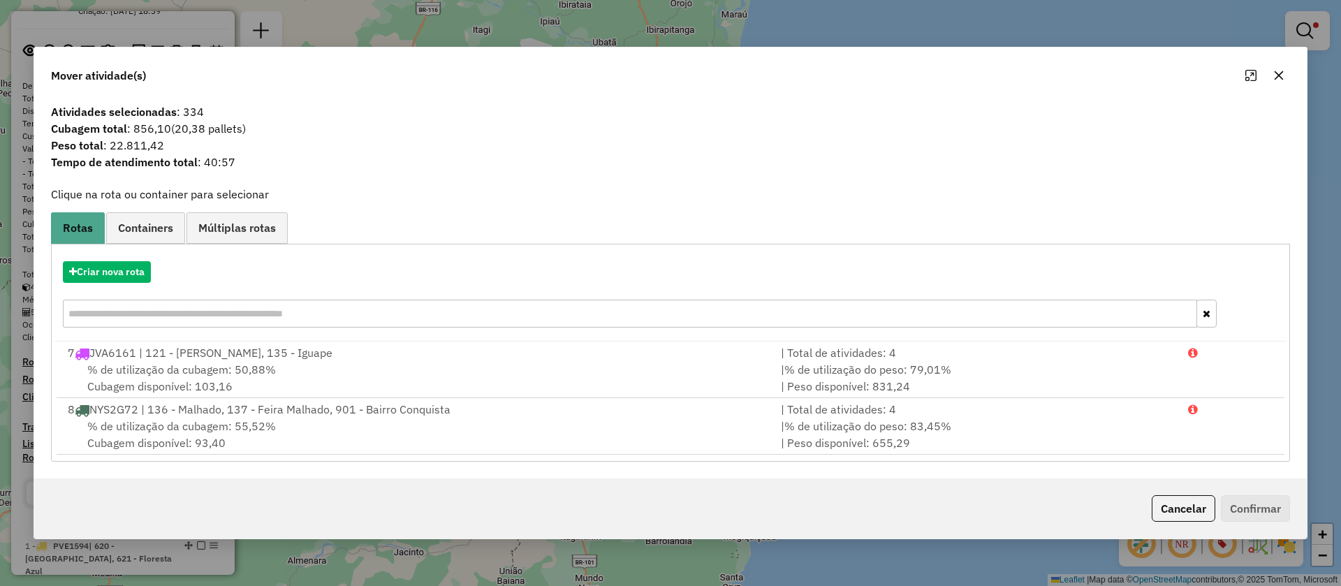
click at [1284, 80] on button "button" at bounding box center [1279, 75] width 22 height 22
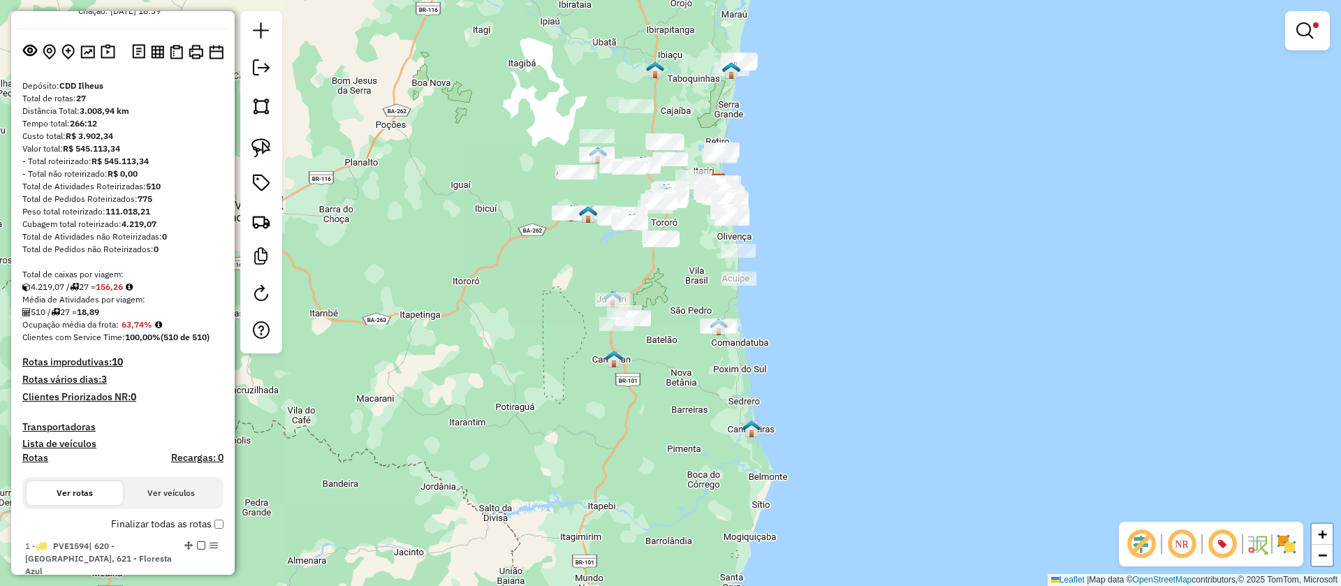
click at [256, 141] on img at bounding box center [261, 148] width 20 height 20
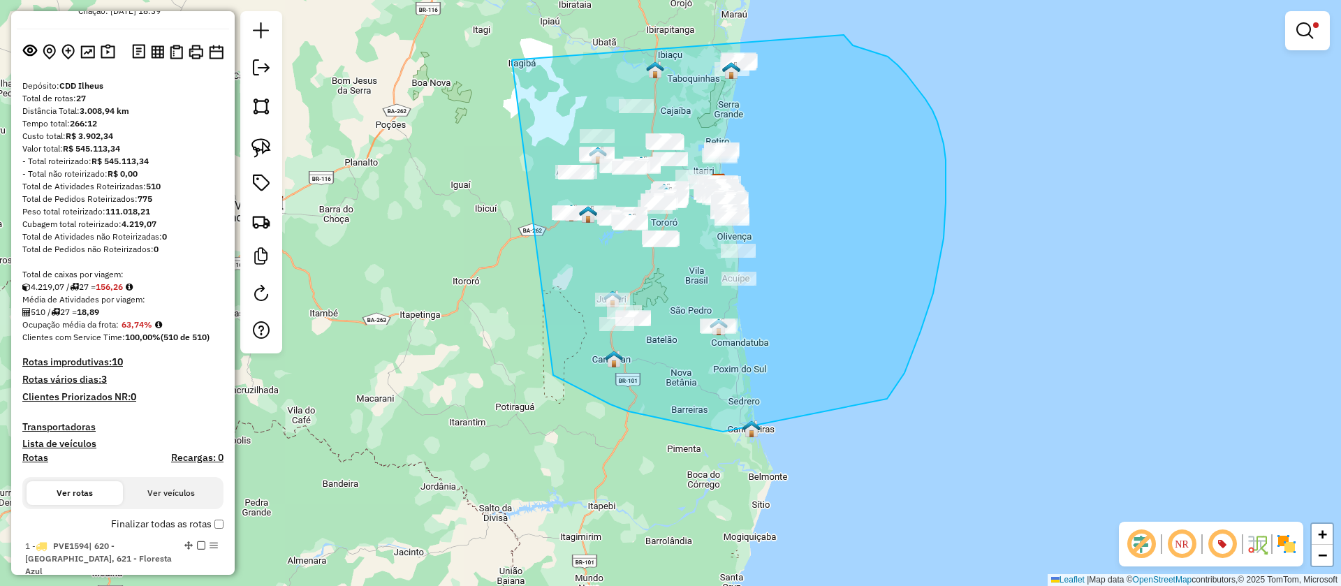
drag, startPoint x: 553, startPoint y: 375, endPoint x: 841, endPoint y: 31, distance: 448.2
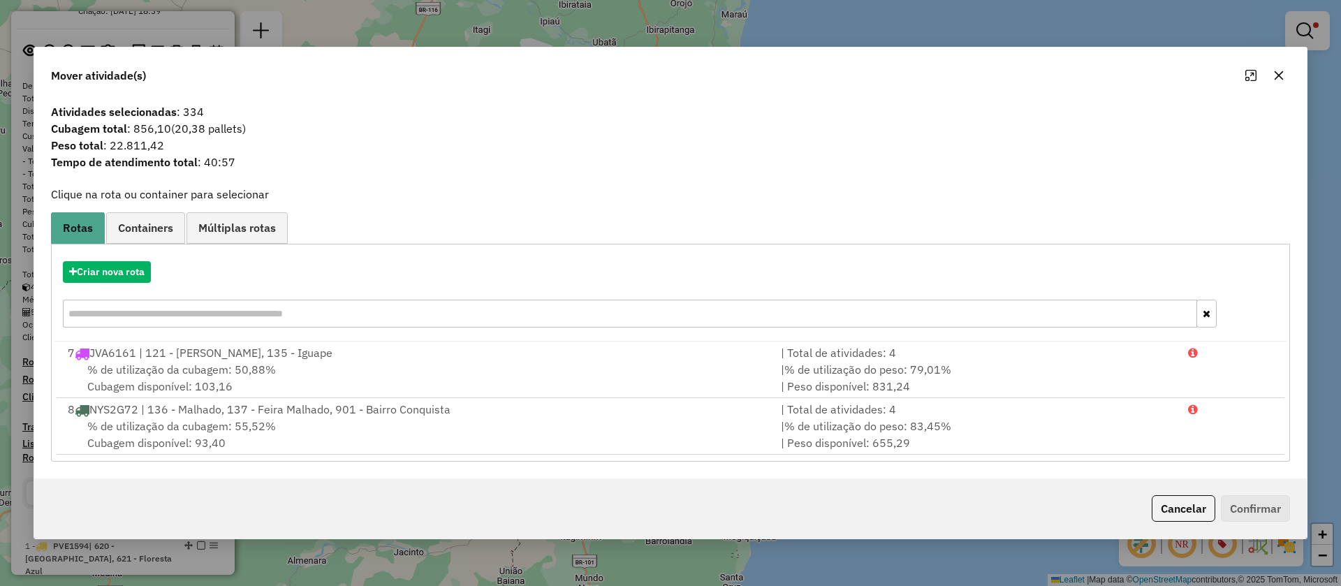
click at [1284, 73] on icon "button" at bounding box center [1278, 75] width 11 height 11
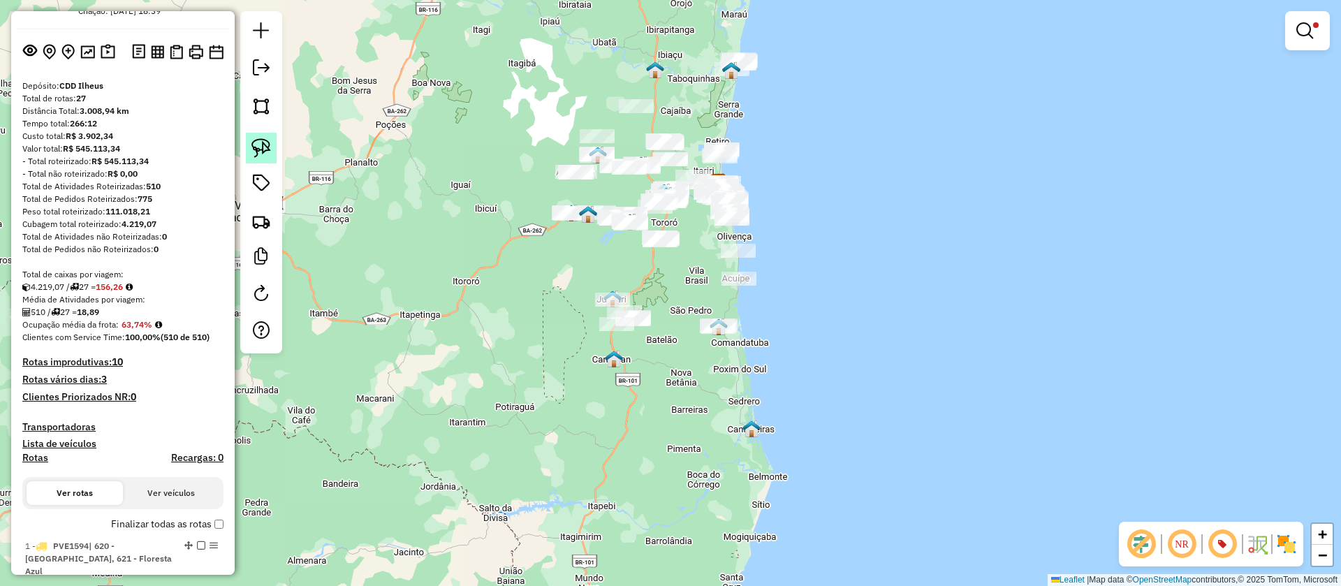
click at [272, 146] on link at bounding box center [261, 148] width 31 height 31
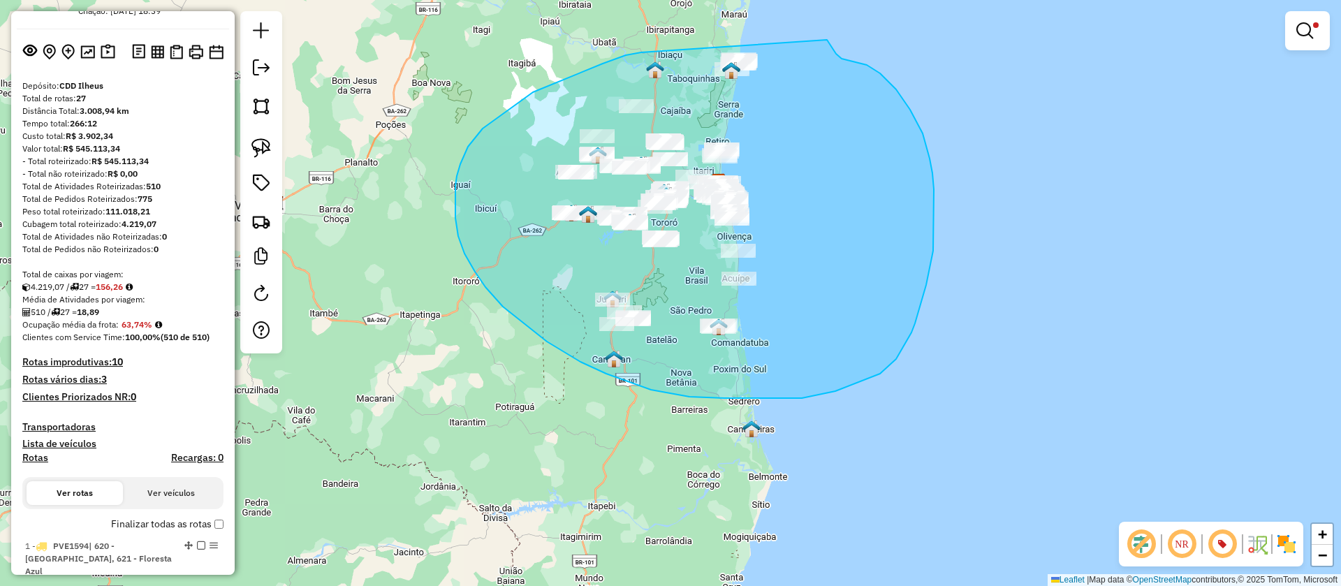
drag, startPoint x: 533, startPoint y: 92, endPoint x: 827, endPoint y: 40, distance: 298.7
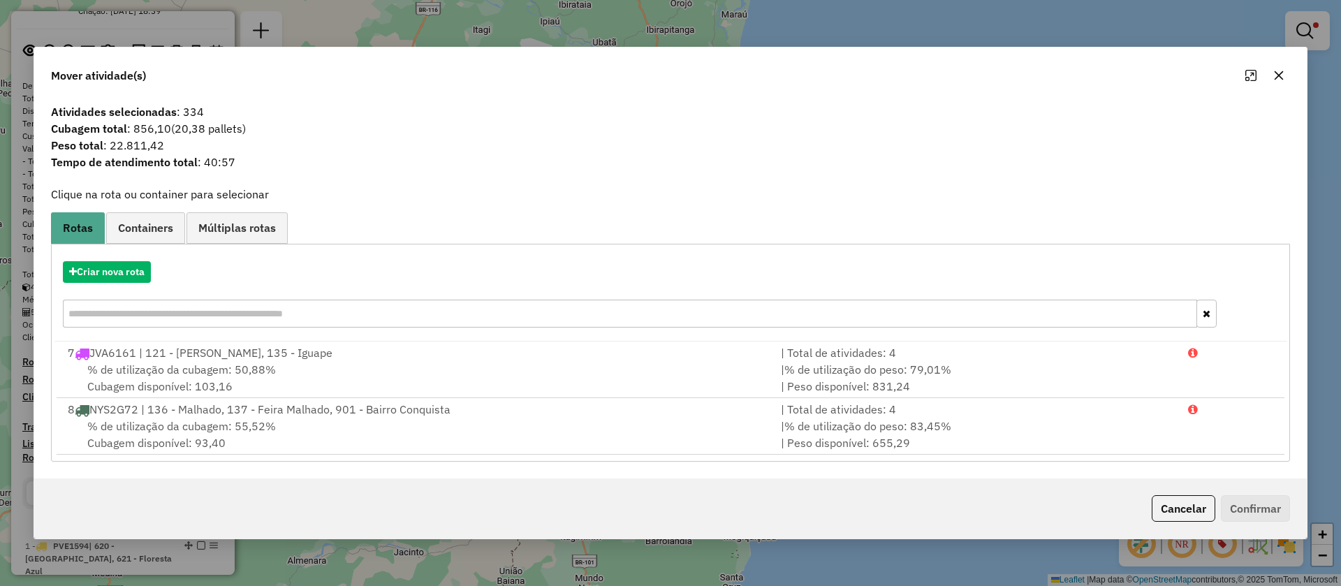
click at [1278, 75] on icon "button" at bounding box center [1279, 75] width 9 height 9
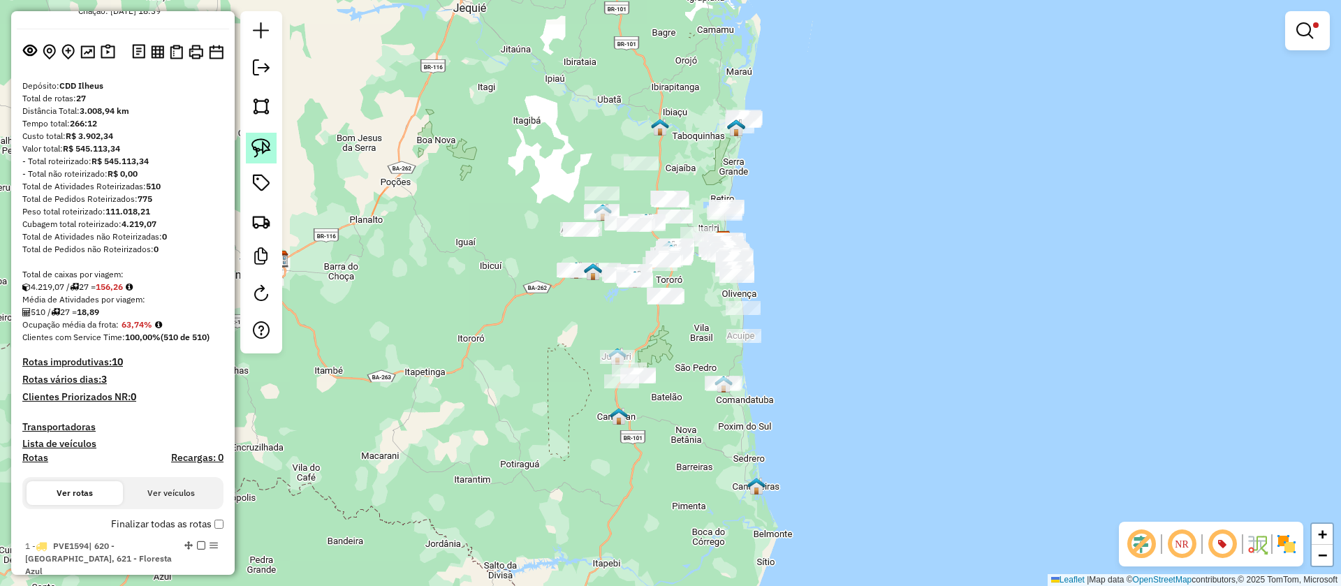
click at [254, 142] on img at bounding box center [261, 148] width 20 height 20
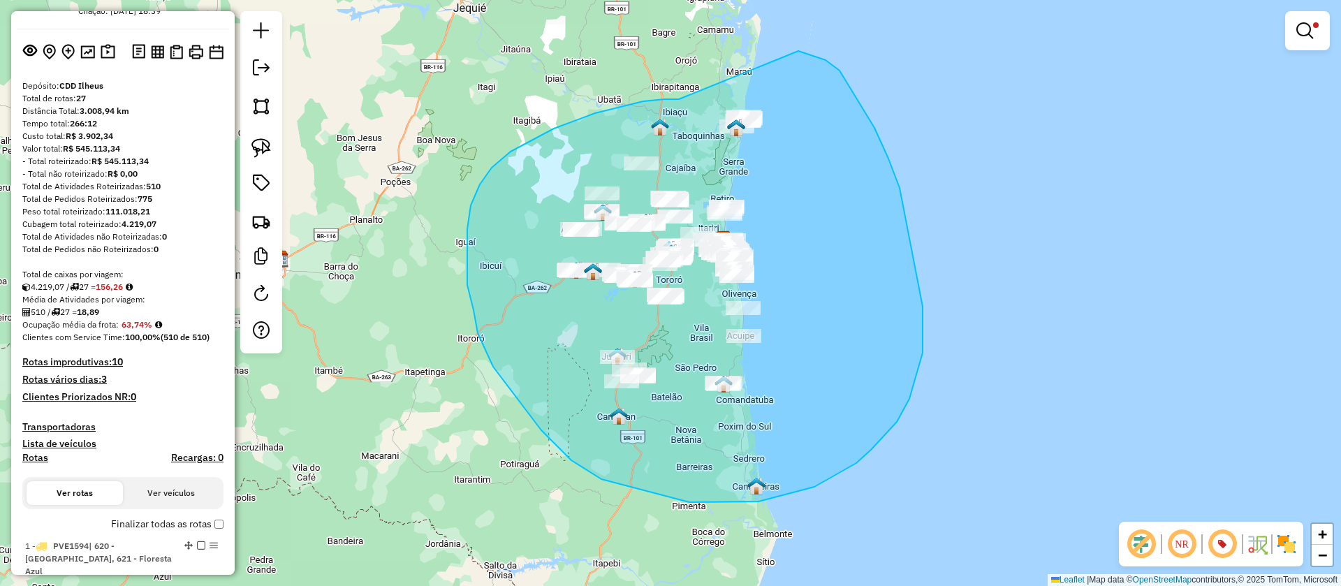
drag, startPoint x: 665, startPoint y: 99, endPoint x: 798, endPoint y: 51, distance: 141.2
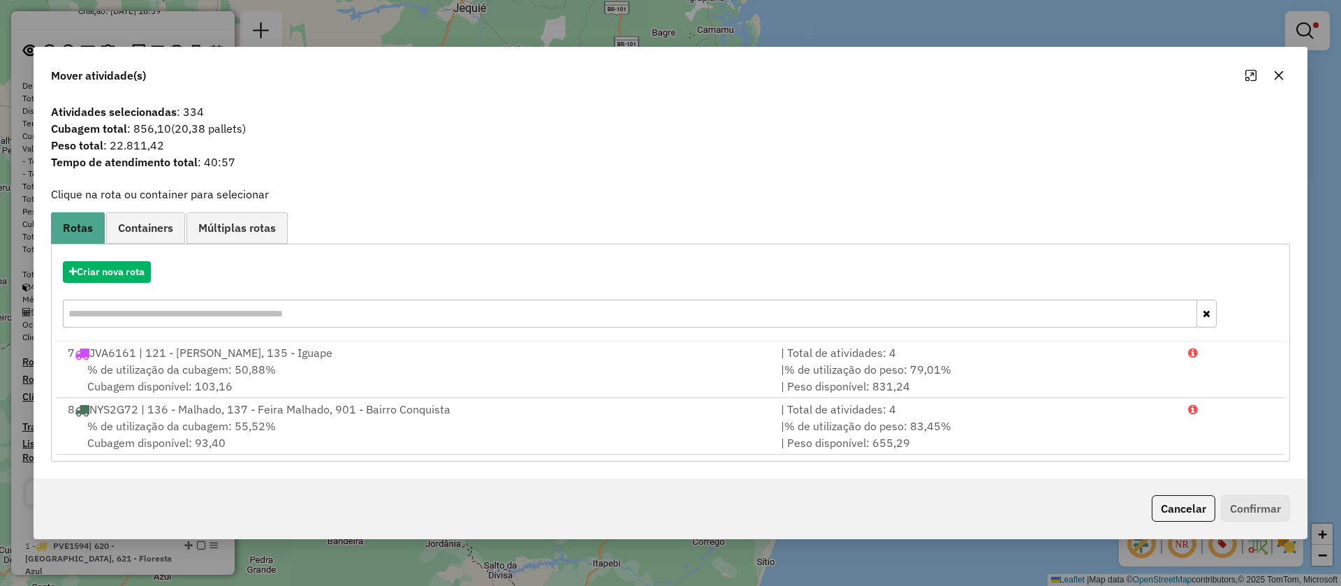
click at [1283, 71] on icon "button" at bounding box center [1279, 75] width 9 height 9
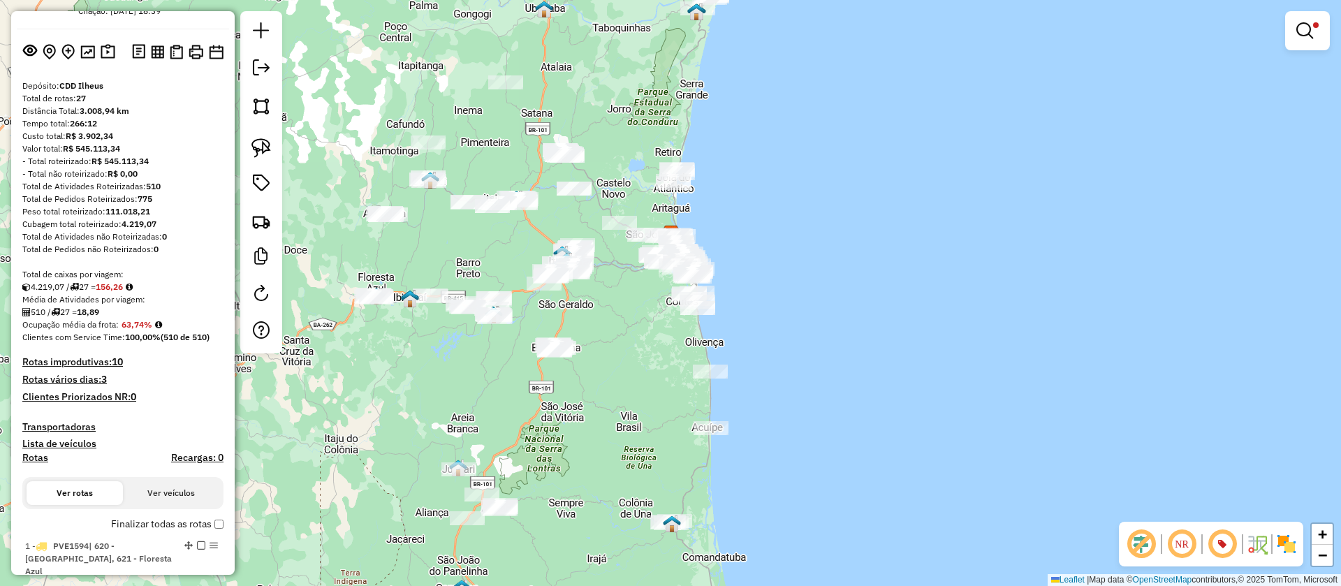
drag, startPoint x: 854, startPoint y: 272, endPoint x: 849, endPoint y: 332, distance: 60.3
click at [846, 331] on div "Limpar filtros Janela de atendimento Grade de atendimento Capacidade Transporta…" at bounding box center [670, 293] width 1341 height 586
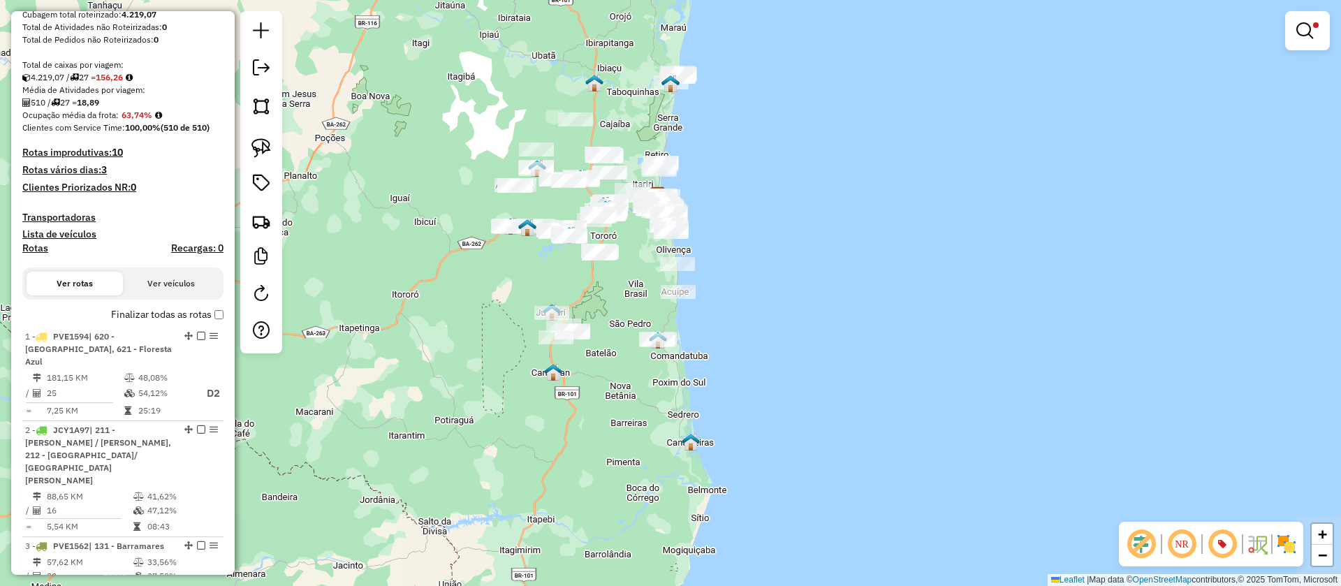
scroll to position [0, 0]
